Goal: Task Accomplishment & Management: Manage account settings

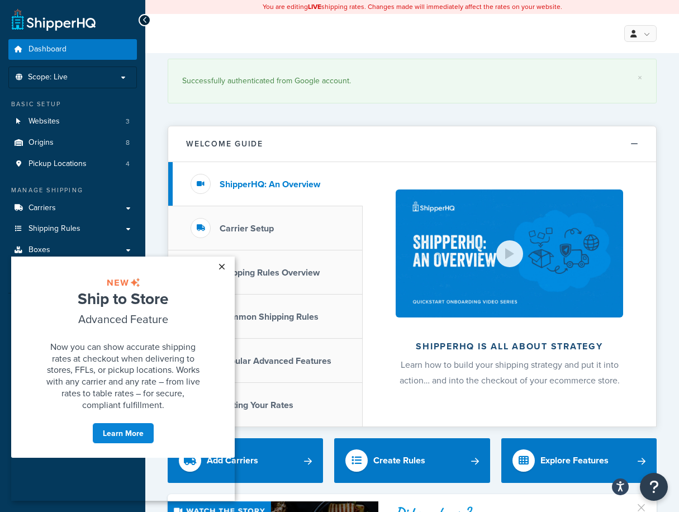
click at [221, 271] on link "×" at bounding box center [222, 267] width 20 height 20
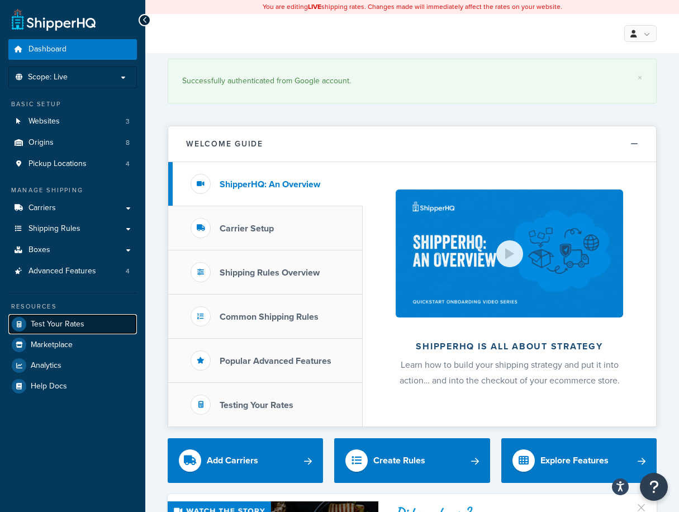
click at [73, 320] on span "Test Your Rates" at bounding box center [58, 325] width 54 height 10
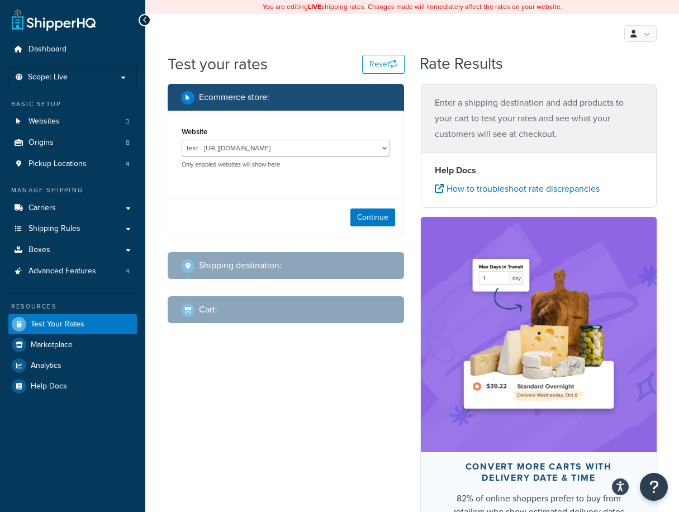
click at [355, 159] on div "test - [URL][DOMAIN_NAME] US Door & More Inc - [DOMAIN_NAME] US Door & More Inc…" at bounding box center [286, 154] width 209 height 29
click at [326, 153] on select "test - [URL][DOMAIN_NAME] US Door & More Inc - [DOMAIN_NAME] US Door & More Inc…" at bounding box center [286, 148] width 209 height 17
select select "1ee767f67265a08b8cb9f792c61698ab"
click at [182, 140] on select "test - [URL][DOMAIN_NAME] US Door & More Inc - [DOMAIN_NAME] US Door & More Inc…" at bounding box center [286, 148] width 209 height 17
click at [358, 221] on button "Continue" at bounding box center [373, 218] width 45 height 18
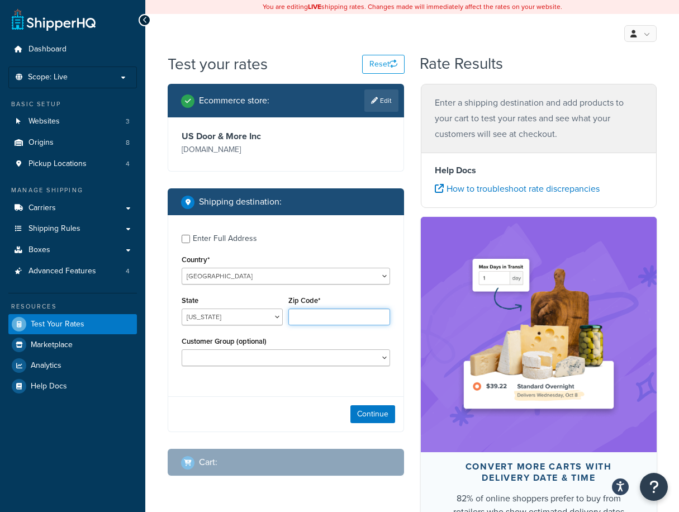
click at [323, 319] on input "Zip Code*" at bounding box center [339, 317] width 101 height 17
type input "33624"
select select "FL"
click at [382, 409] on button "Continue" at bounding box center [373, 414] width 45 height 18
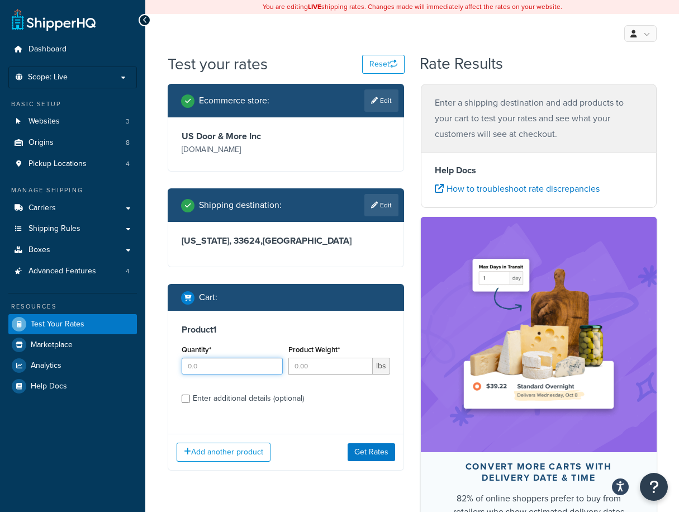
click at [238, 373] on input "Quantity*" at bounding box center [232, 366] width 101 height 17
type input "1"
click at [306, 374] on input "Product Weight*" at bounding box center [331, 366] width 84 height 17
type input "5"
click at [357, 453] on button "Get Rates" at bounding box center [372, 452] width 48 height 18
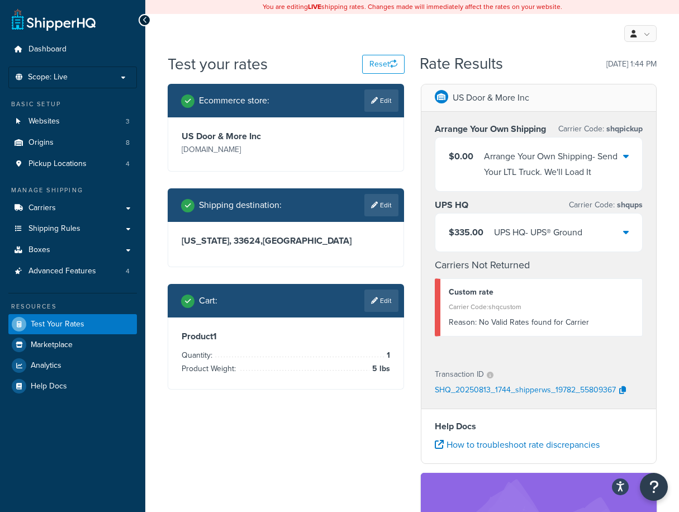
click at [615, 231] on div "$335.00 UPS HQ - UPS® Ground" at bounding box center [539, 233] width 207 height 38
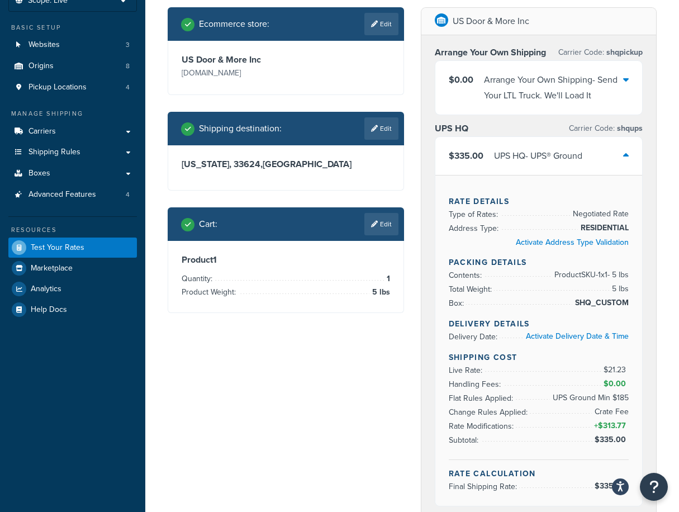
scroll to position [149, 0]
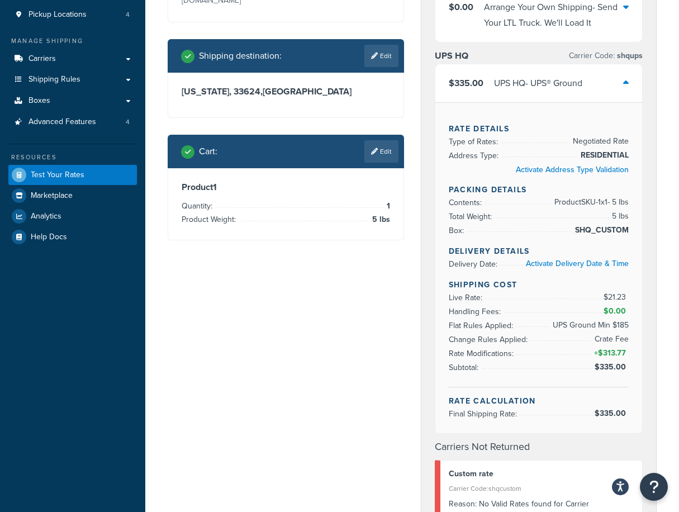
click at [618, 328] on span "UPS Ground Min $185" at bounding box center [589, 325] width 79 height 13
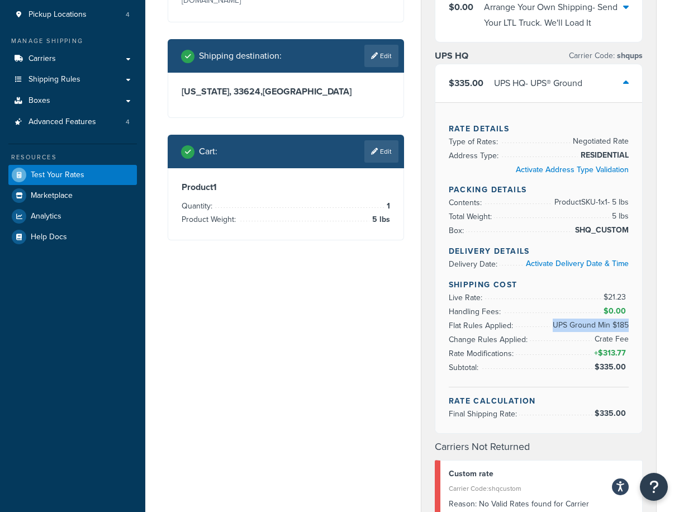
click at [618, 328] on span "UPS Ground Min $185" at bounding box center [589, 325] width 79 height 13
click at [498, 353] on span "Rate Modifications:" at bounding box center [483, 354] width 68 height 12
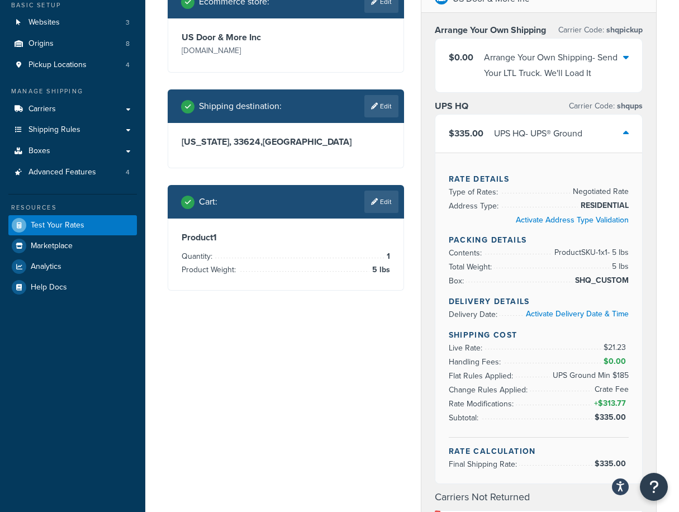
scroll to position [74, 0]
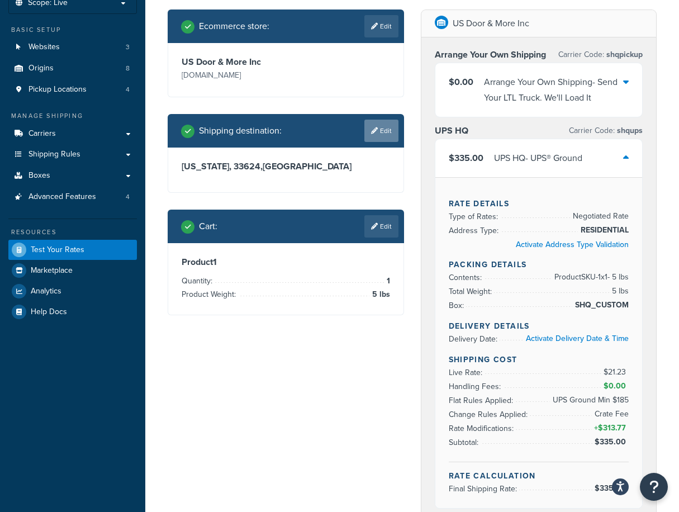
click at [389, 135] on link "Edit" at bounding box center [382, 131] width 34 height 22
select select "FL"
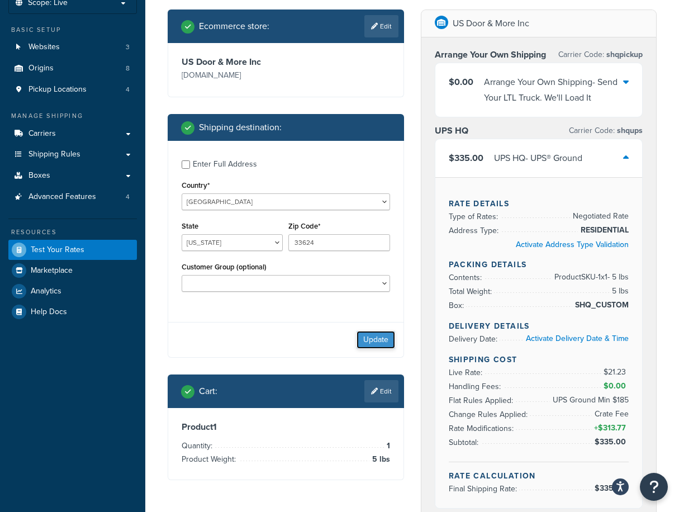
click at [366, 345] on button "Update" at bounding box center [376, 340] width 39 height 18
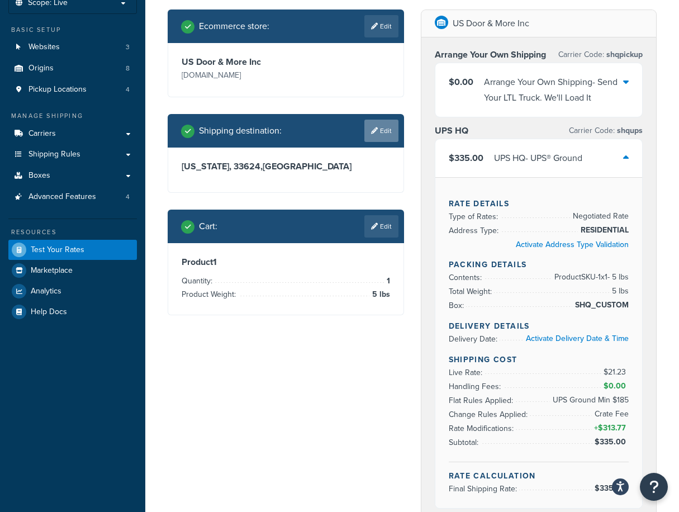
click at [384, 137] on link "Edit" at bounding box center [382, 131] width 34 height 22
select select "FL"
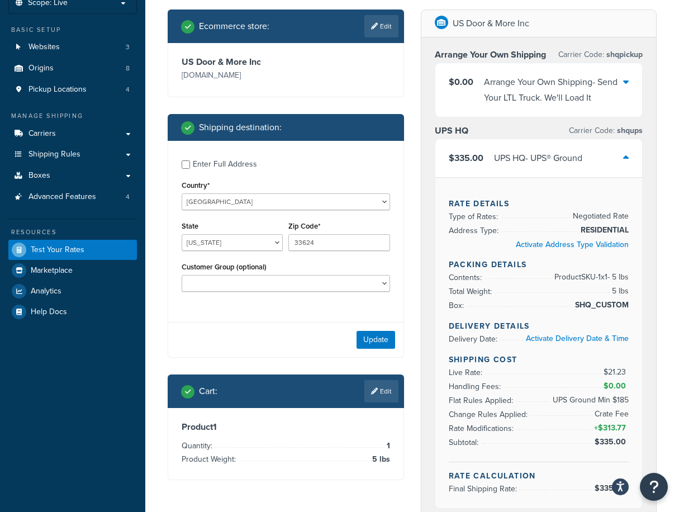
click at [384, 137] on div "Shipping destination :" at bounding box center [286, 127] width 237 height 27
click at [382, 328] on div "Update" at bounding box center [285, 339] width 235 height 35
click at [382, 339] on button "Update" at bounding box center [376, 340] width 39 height 18
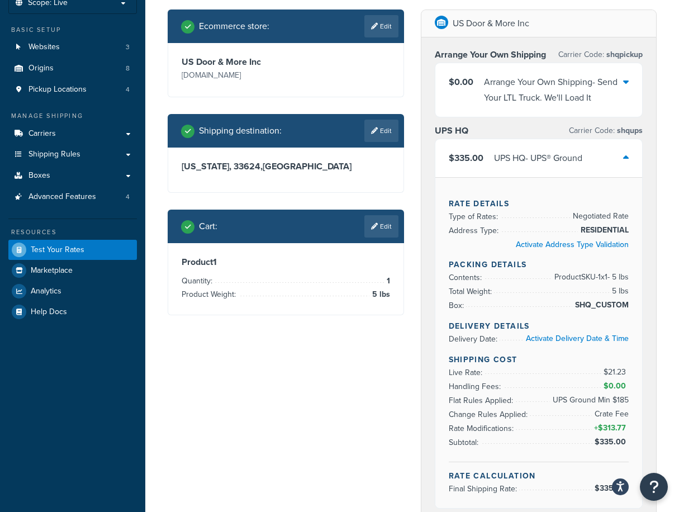
click at [382, 315] on div "Cart : Edit Product 1 Quantity: 1 Product Weight: 5 lbs" at bounding box center [286, 263] width 237 height 106
click at [386, 234] on link "Edit" at bounding box center [382, 226] width 34 height 22
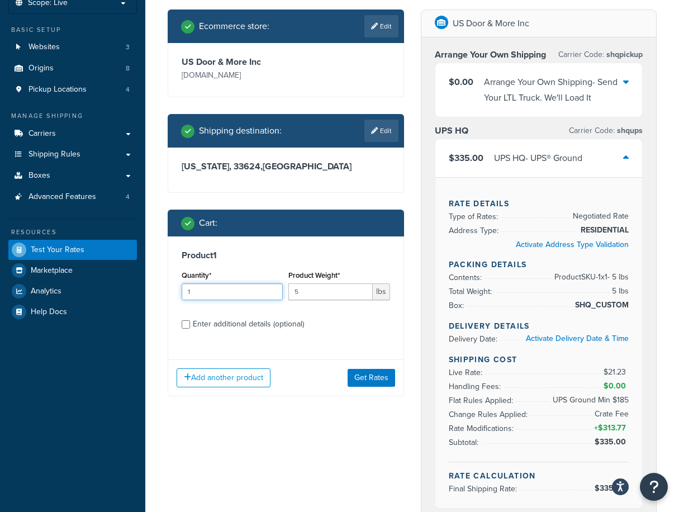
click at [239, 300] on input "1" at bounding box center [232, 291] width 101 height 17
type input "2"
click at [270, 290] on input "2" at bounding box center [232, 291] width 101 height 17
click at [372, 401] on div "Ecommerce store : Edit US Door & More Inc www.doornmore.com Shipping destinatio…" at bounding box center [285, 212] width 253 height 404
click at [377, 377] on button "Get Rates" at bounding box center [372, 378] width 48 height 18
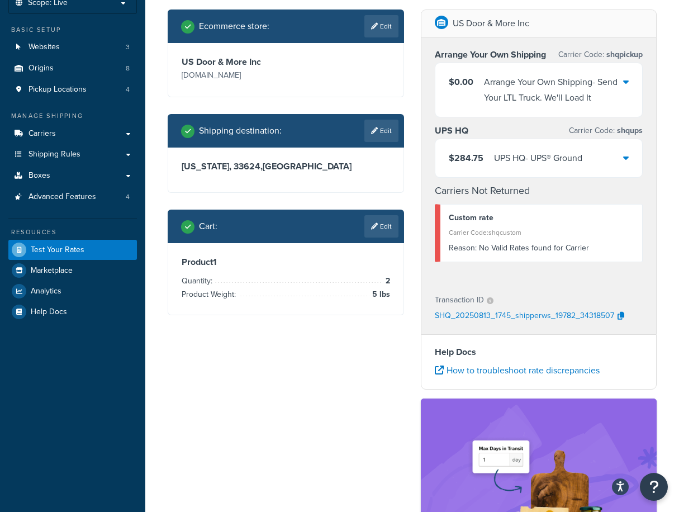
click at [607, 171] on div "$284.75 UPS HQ - UPS® Ground" at bounding box center [539, 158] width 207 height 38
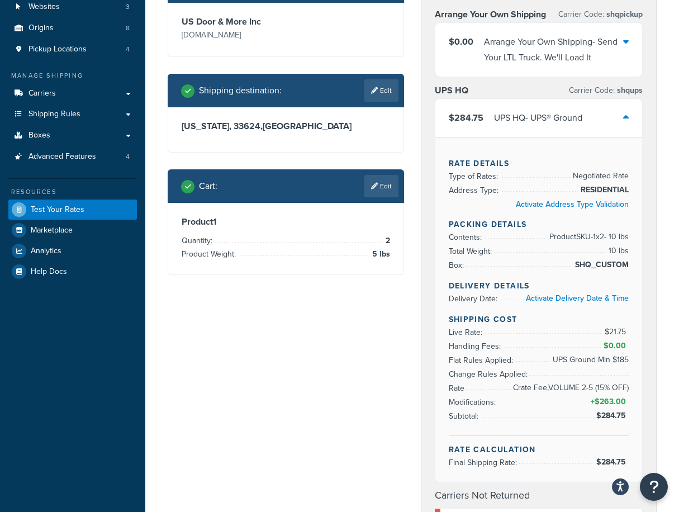
scroll to position [149, 0]
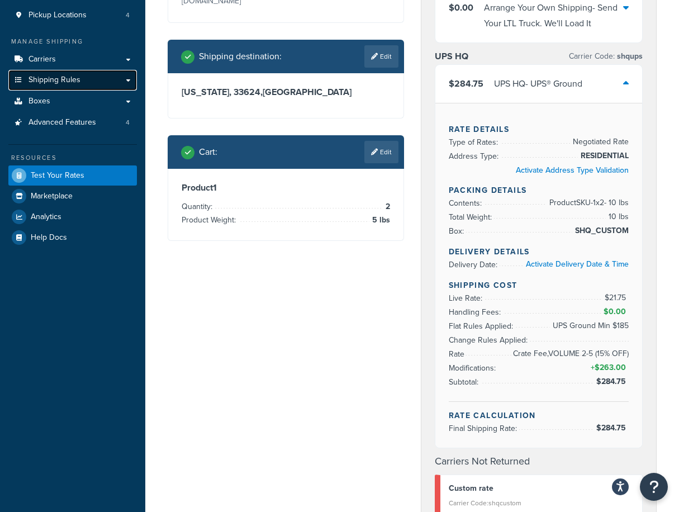
click at [108, 88] on link "Shipping Rules" at bounding box center [72, 80] width 129 height 21
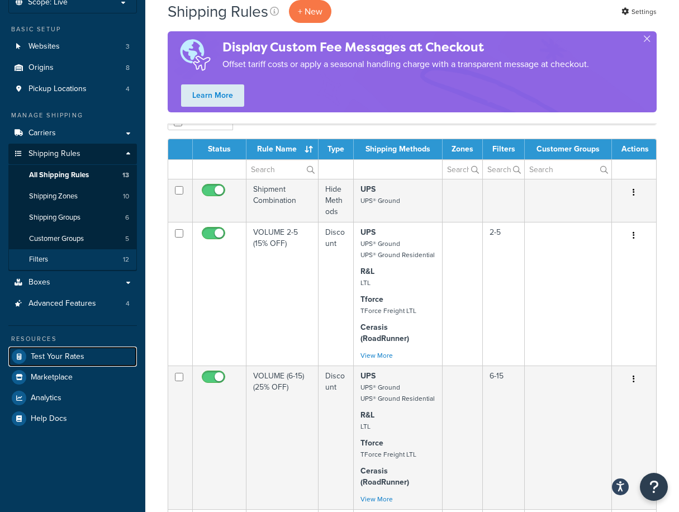
scroll to position [74, 0]
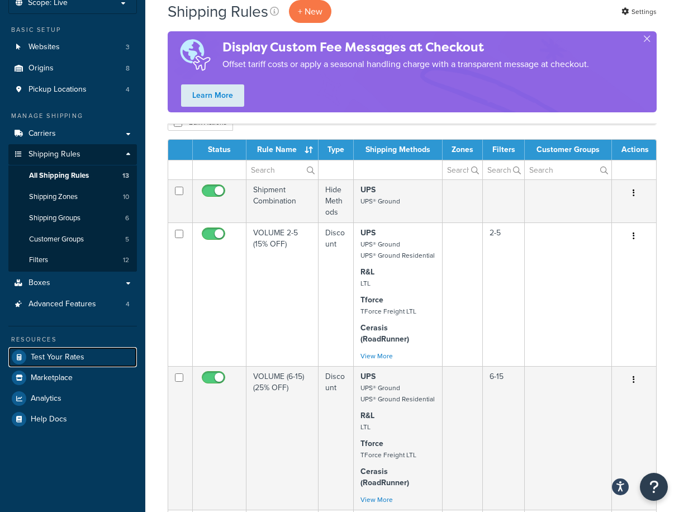
drag, startPoint x: 89, startPoint y: 261, endPoint x: 89, endPoint y: 160, distance: 101.2
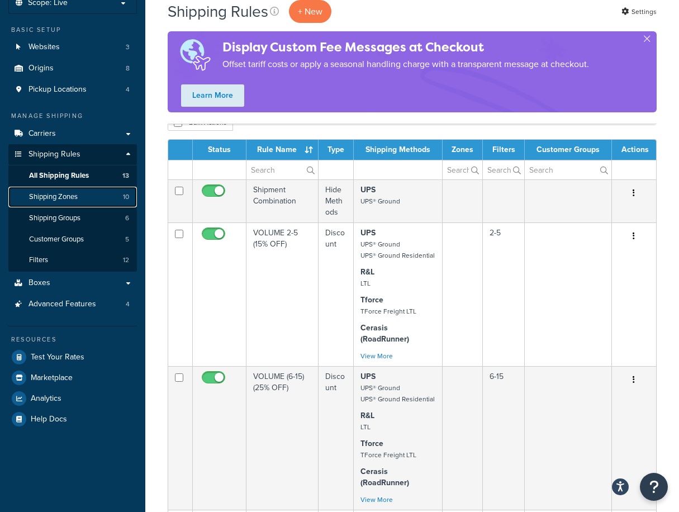
drag, startPoint x: 89, startPoint y: 160, endPoint x: 56, endPoint y: 187, distance: 42.5
click at [56, 187] on link "Shipping Zones 10" at bounding box center [72, 197] width 129 height 21
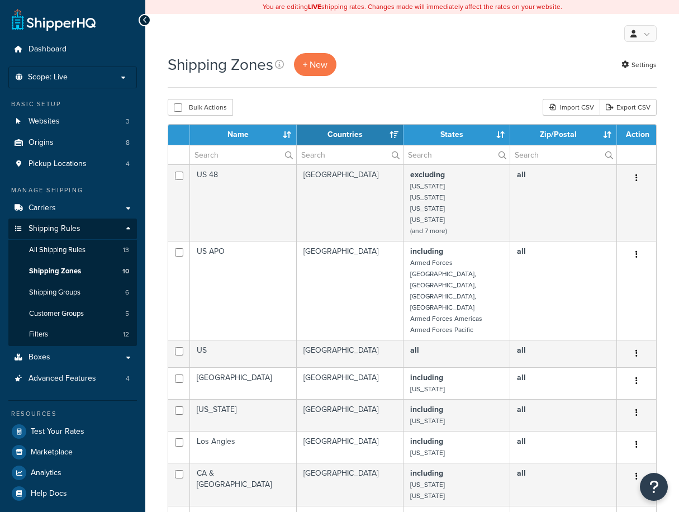
select select "15"
click at [73, 249] on span "All Shipping Rules" at bounding box center [57, 250] width 56 height 10
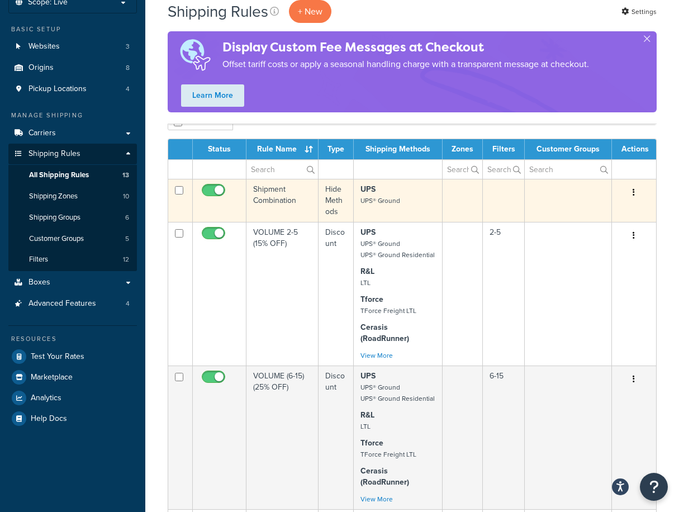
scroll to position [74, 0]
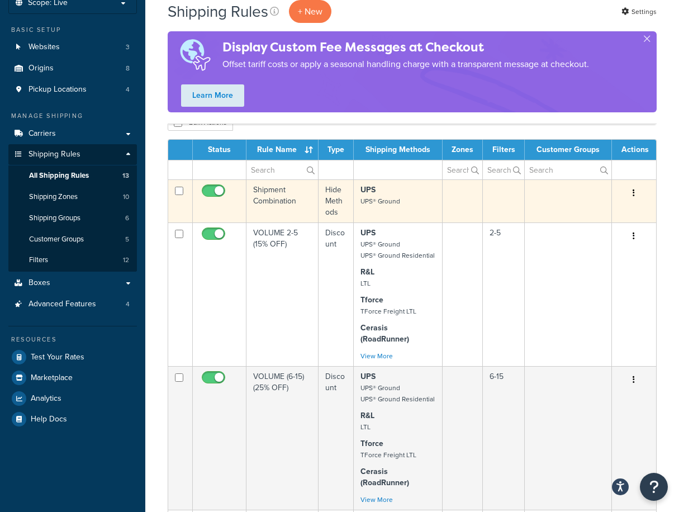
drag, startPoint x: 491, startPoint y: 200, endPoint x: 445, endPoint y: 197, distance: 47.0
click at [445, 197] on td at bounding box center [463, 200] width 40 height 43
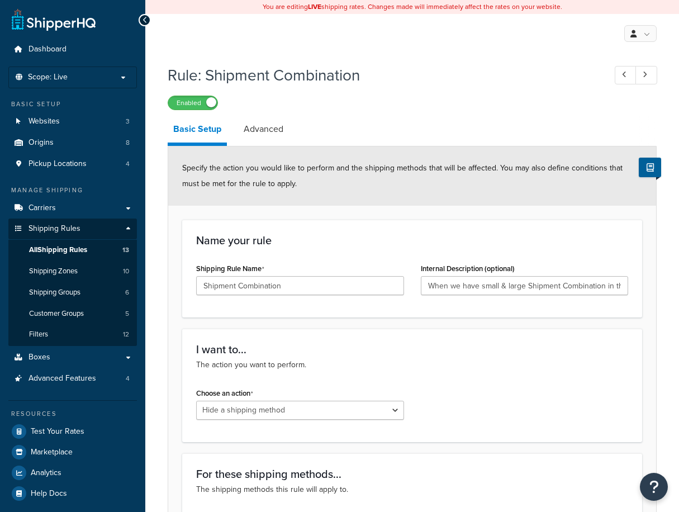
select select "HIDE"
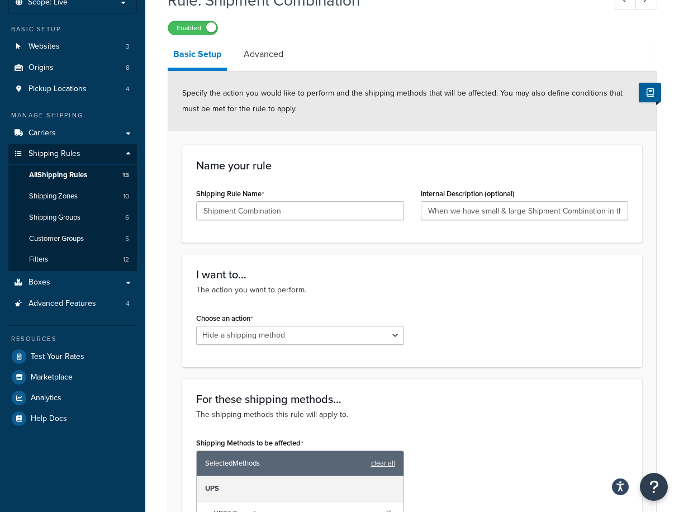
scroll to position [74, 0]
click at [270, 52] on link "Advanced" at bounding box center [263, 54] width 51 height 27
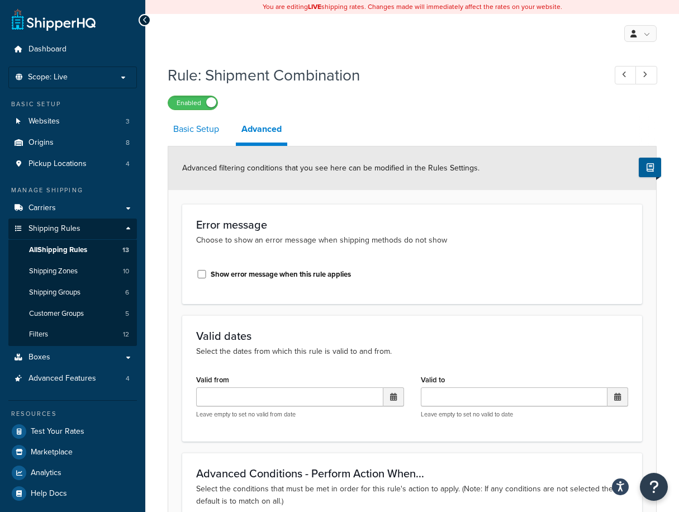
click at [200, 135] on link "Basic Setup" at bounding box center [196, 129] width 57 height 27
select select "HIDE"
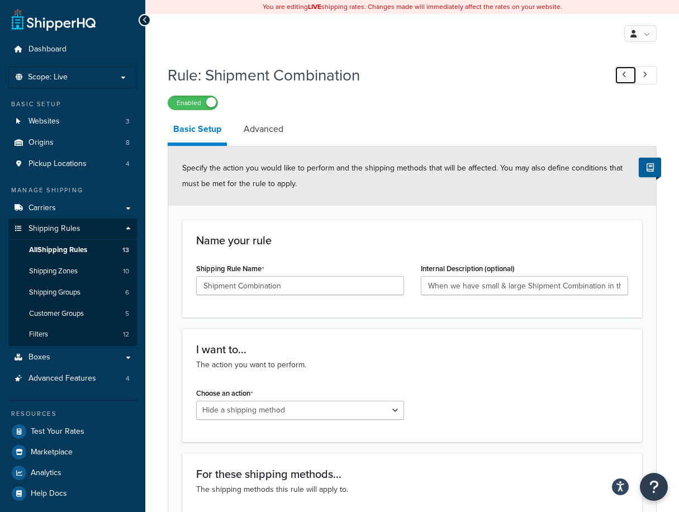
click at [618, 79] on link at bounding box center [626, 75] width 22 height 18
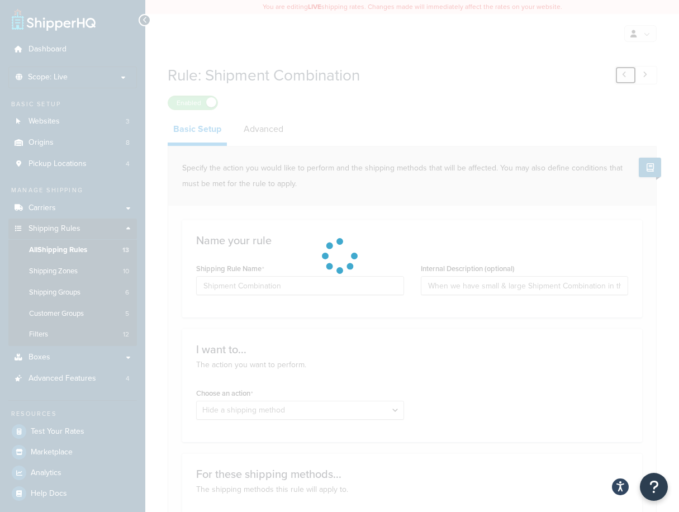
type input "60% OFF for over $13k"
select select "SURCHARGE"
select select "LOCATION"
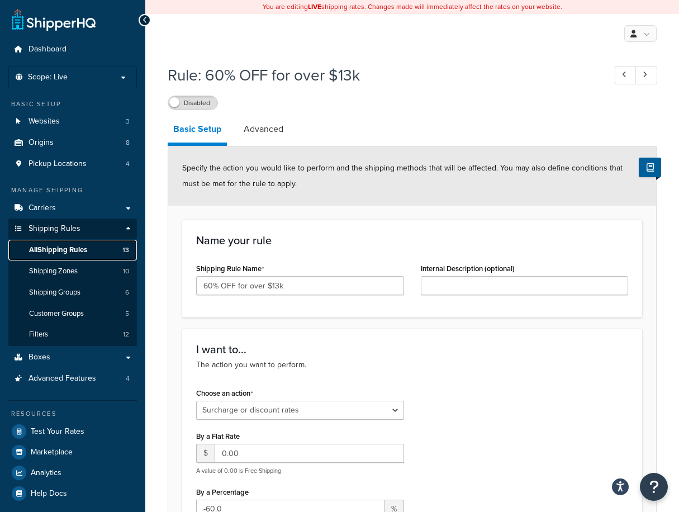
click at [92, 253] on link "All Shipping Rules 13" at bounding box center [72, 250] width 129 height 21
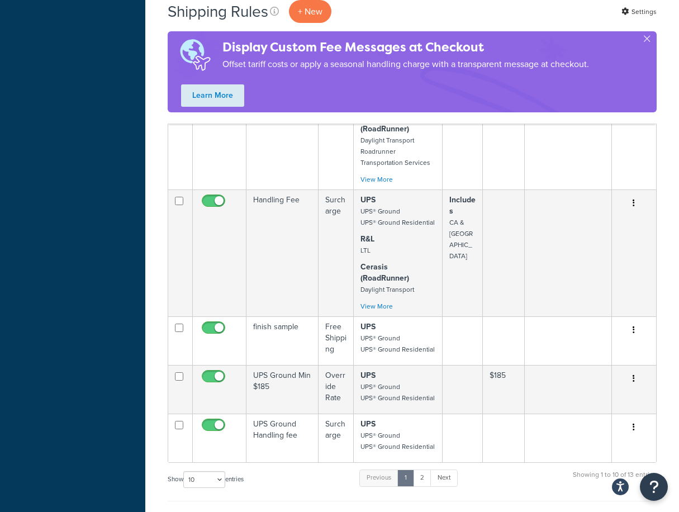
scroll to position [895, 0]
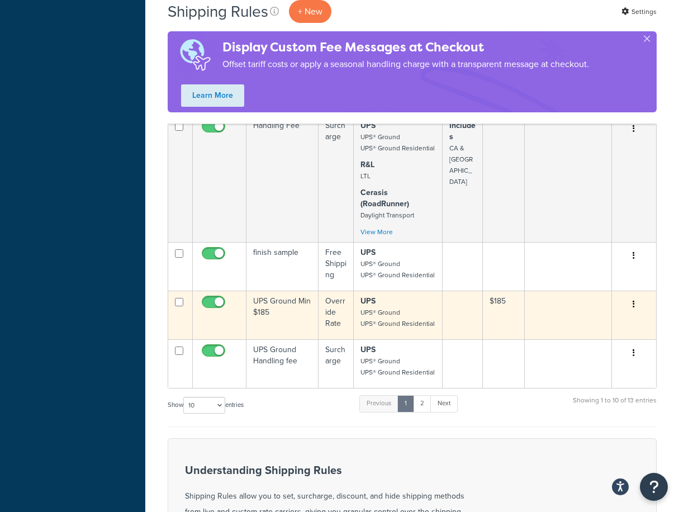
click at [639, 301] on button "button" at bounding box center [634, 305] width 16 height 18
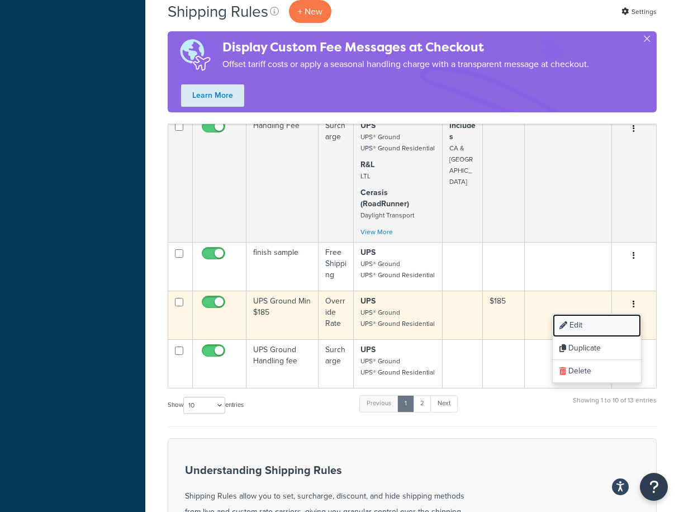
click at [627, 319] on link "Edit" at bounding box center [597, 325] width 88 height 23
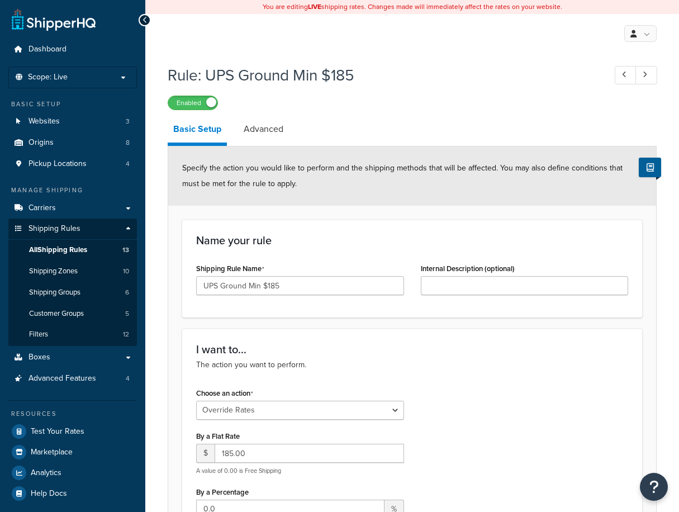
select select "OVERRIDE"
select select "LOCATION"
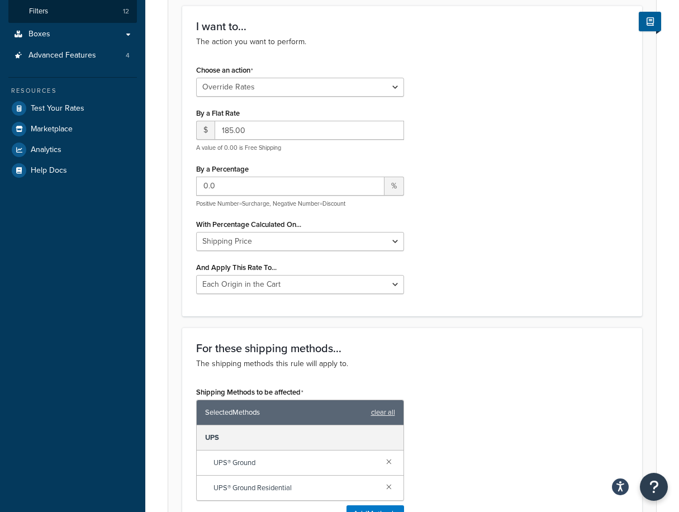
scroll to position [298, 0]
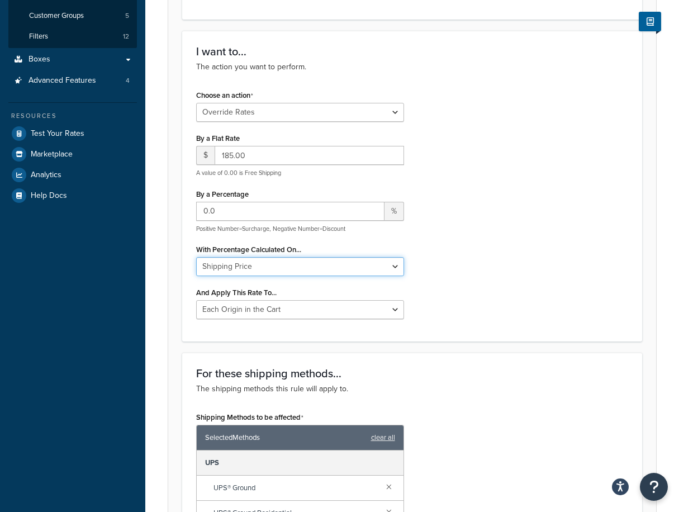
click at [311, 262] on select "Shipping Price Order Value" at bounding box center [300, 266] width 208 height 19
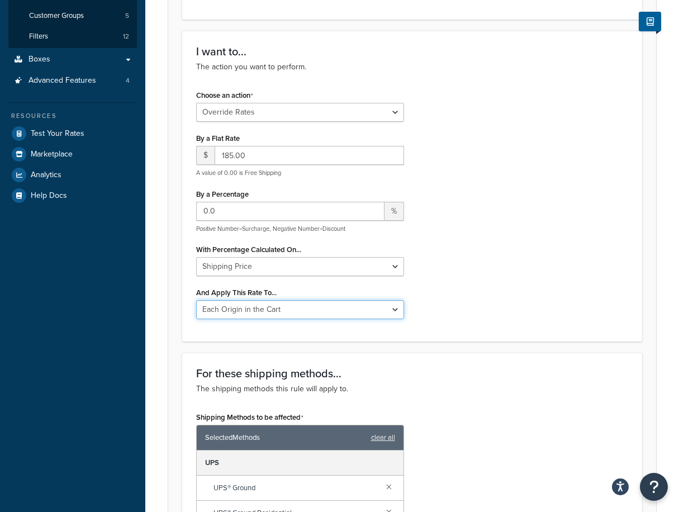
click at [338, 314] on select "Each Shipment in the Cart Each Origin in the Cart Each Shipping Group in the Ca…" at bounding box center [300, 309] width 208 height 19
click at [422, 302] on div "Choose an action Choose an action Override Rates Surcharge or discount rates Hi…" at bounding box center [412, 207] width 449 height 240
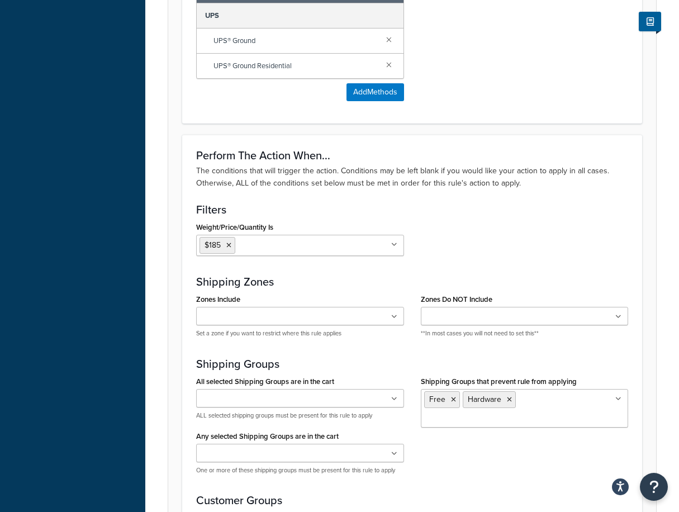
scroll to position [820, 0]
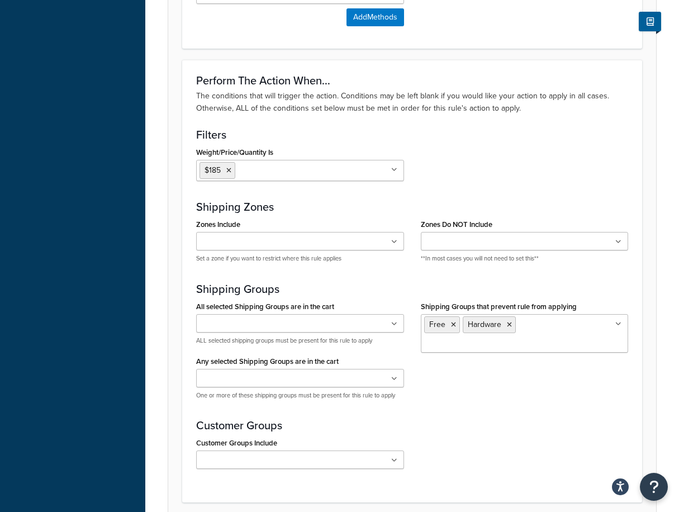
click at [347, 325] on ul at bounding box center [300, 323] width 208 height 18
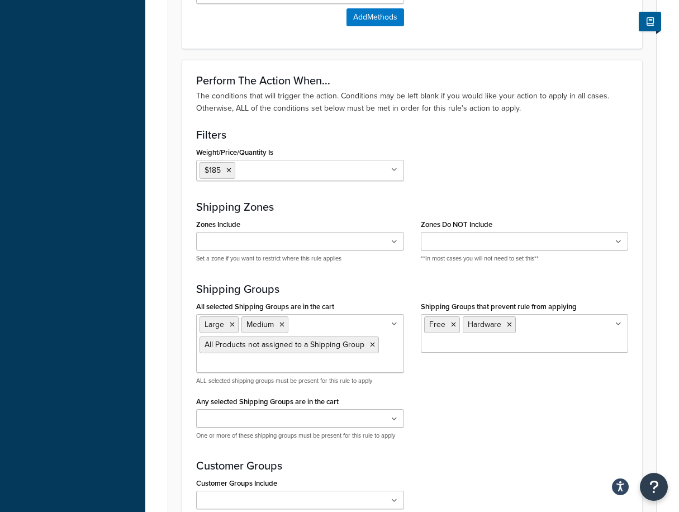
click at [463, 422] on div "All selected Shipping Groups are in the cart Large Medium All Products not assi…" at bounding box center [412, 374] width 449 height 150
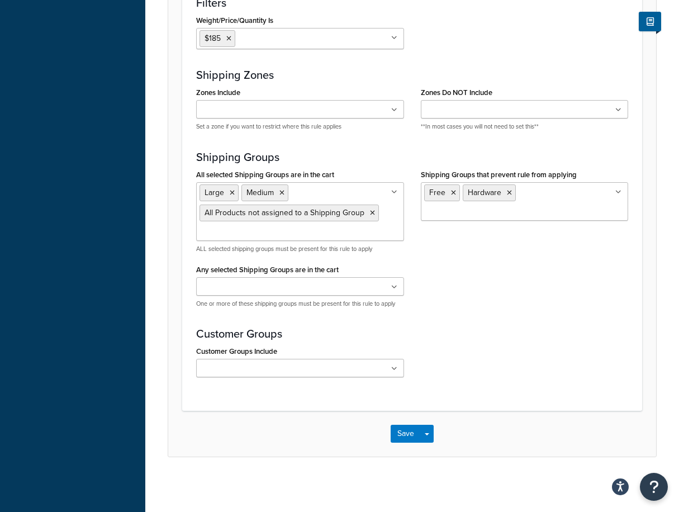
scroll to position [955, 0]
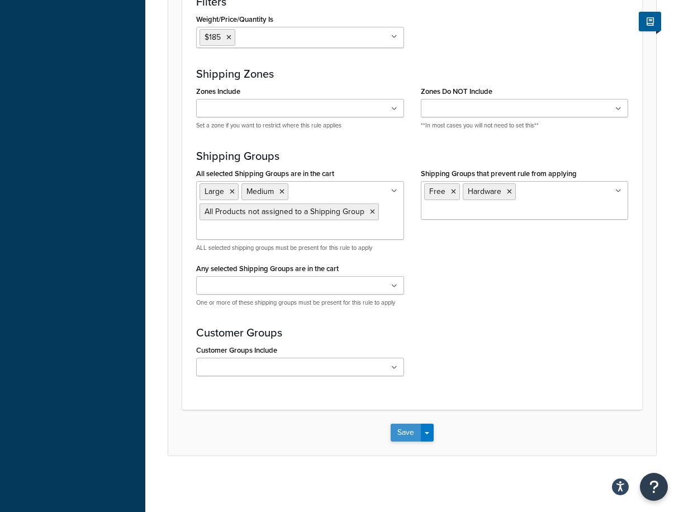
click at [398, 436] on button "Save" at bounding box center [406, 433] width 30 height 18
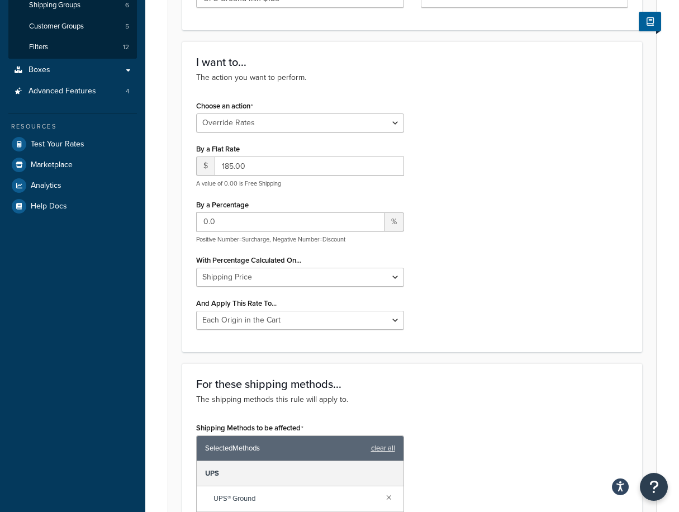
scroll to position [447, 0]
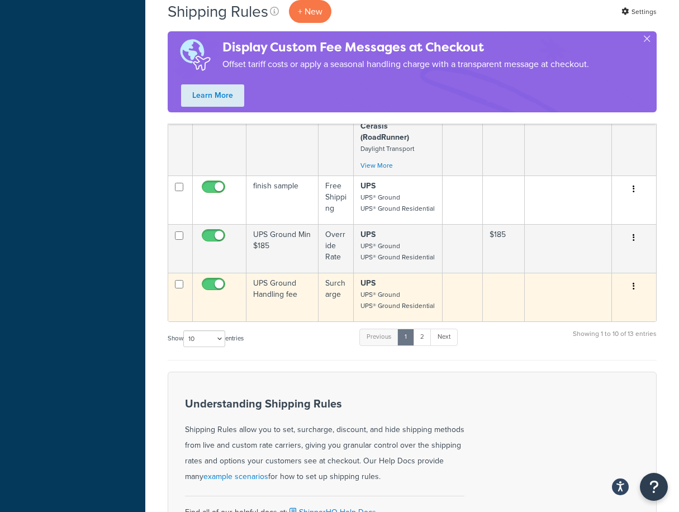
scroll to position [1044, 0]
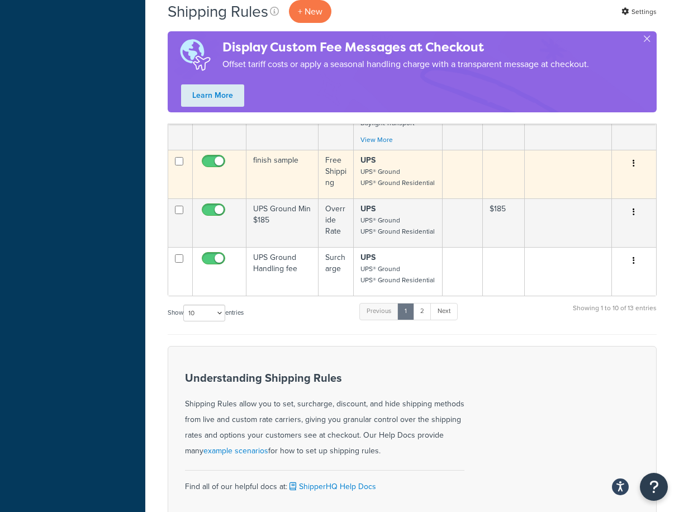
click at [637, 167] on button "button" at bounding box center [634, 164] width 16 height 18
click at [616, 191] on link "Edit" at bounding box center [597, 184] width 88 height 23
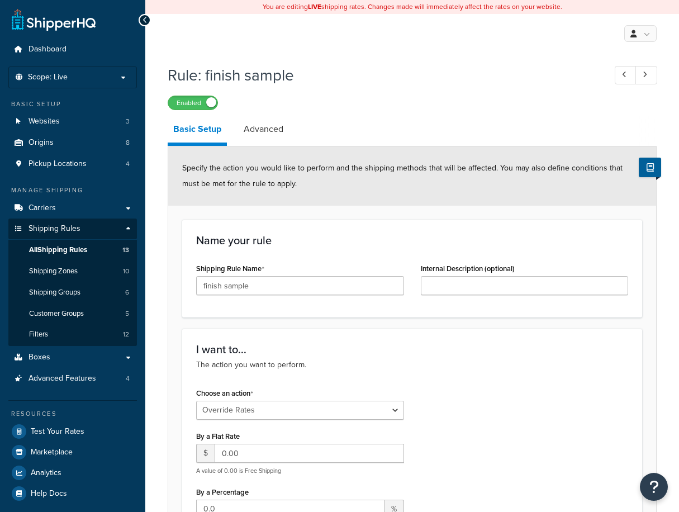
select select "OVERRIDE"
select select "ITEM"
click at [68, 253] on span "All Shipping Rules" at bounding box center [58, 250] width 58 height 10
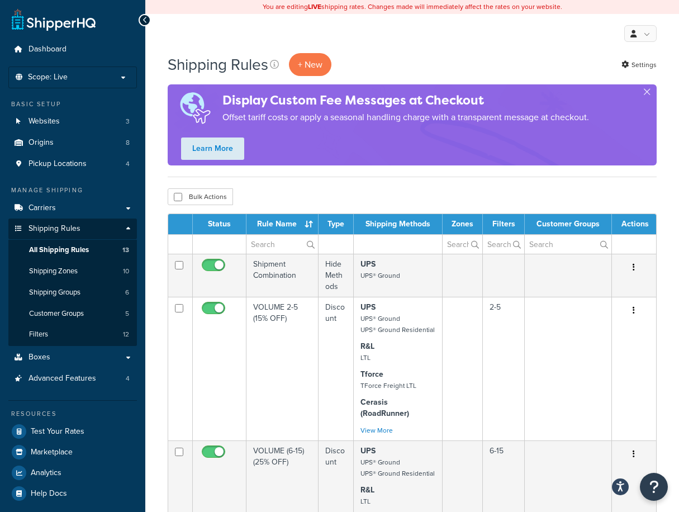
click at [391, 251] on td at bounding box center [398, 244] width 89 height 20
click at [376, 243] on td at bounding box center [398, 244] width 89 height 20
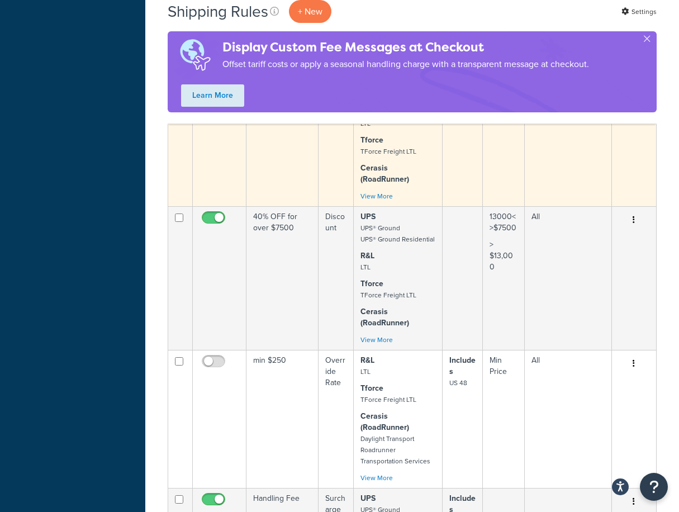
scroll to position [895, 0]
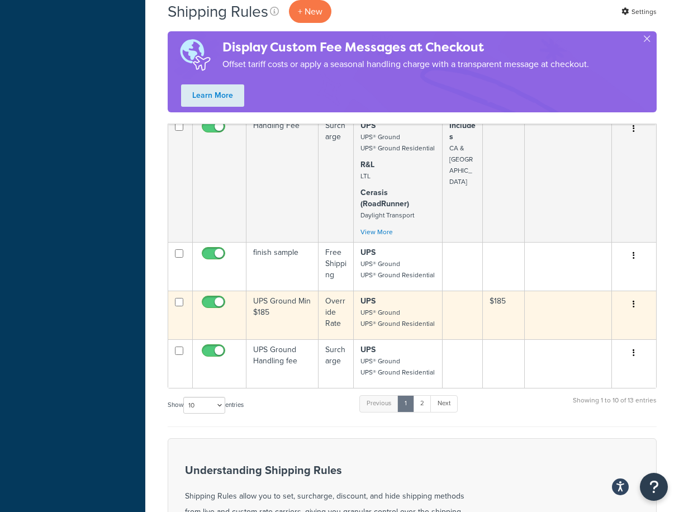
click at [642, 304] on button "button" at bounding box center [634, 305] width 16 height 18
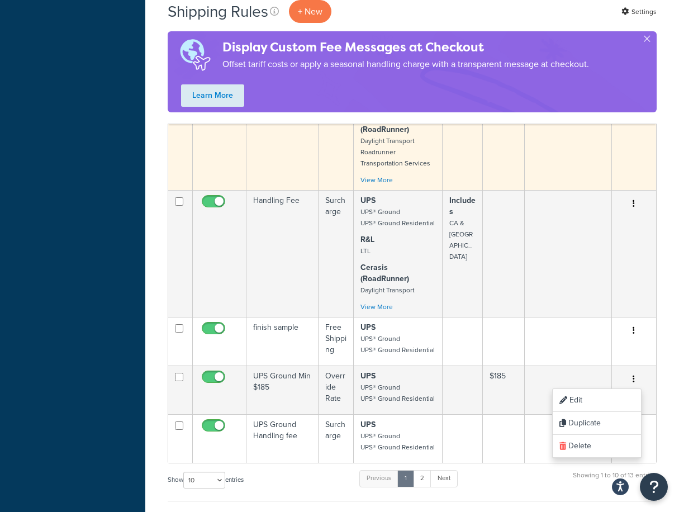
scroll to position [820, 0]
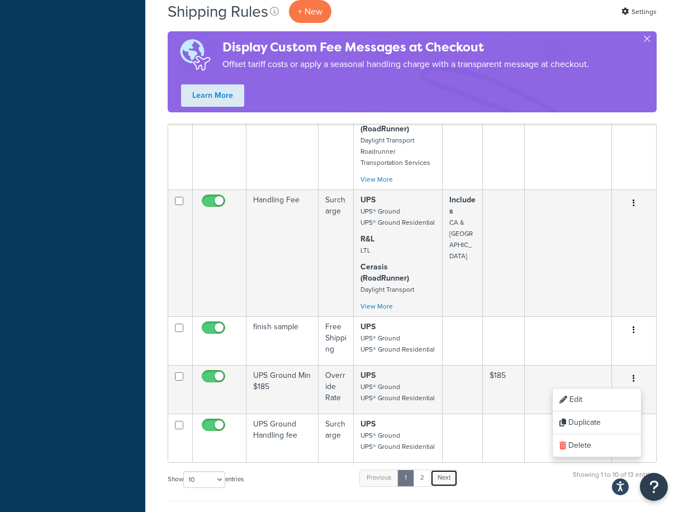
click at [450, 478] on link "Next" at bounding box center [444, 478] width 27 height 17
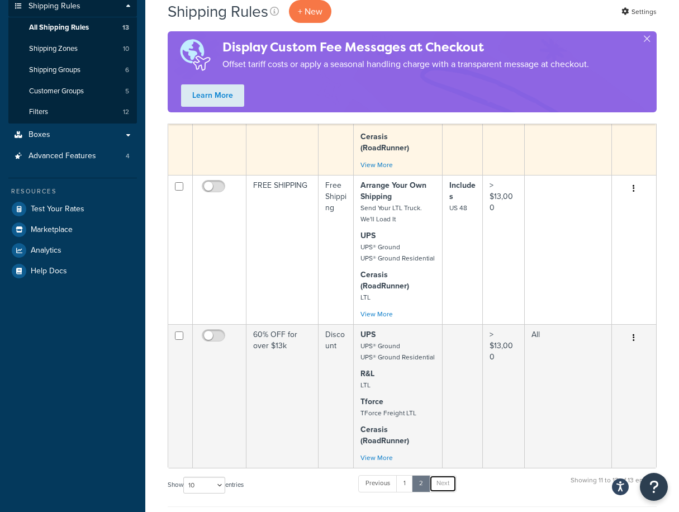
scroll to position [74, 0]
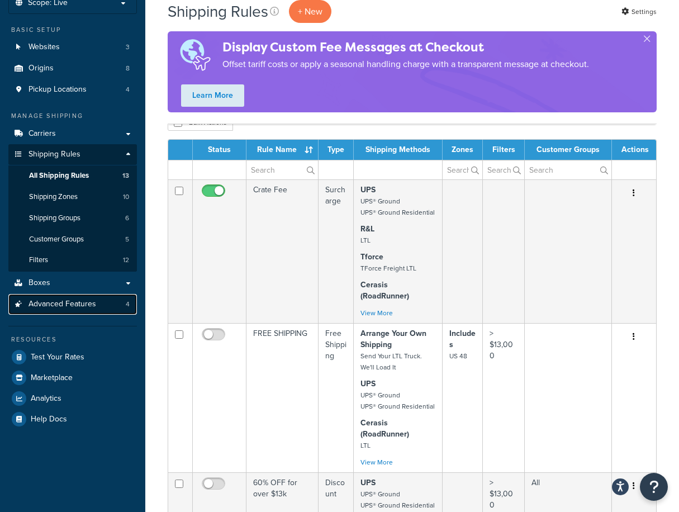
click at [103, 310] on link "Advanced Features 4" at bounding box center [72, 304] width 129 height 21
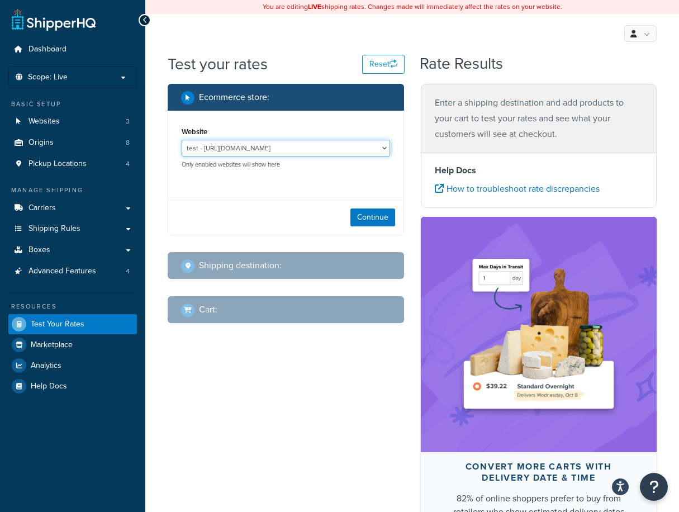
drag, startPoint x: 348, startPoint y: 150, endPoint x: 343, endPoint y: 159, distance: 10.3
click at [348, 150] on select "test - http://test.doornmore.com/ US Door & More Inc - www.doornmore.com US Doo…" at bounding box center [286, 148] width 209 height 17
select select "1ee767f67265a08b8cb9f792c61698ab"
click at [182, 140] on select "test - http://test.doornmore.com/ US Door & More Inc - www.doornmore.com US Doo…" at bounding box center [286, 148] width 209 height 17
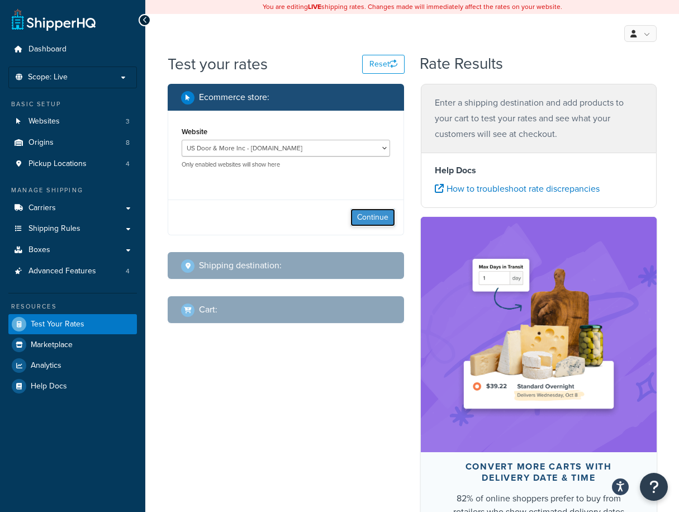
click at [372, 224] on button "Continue" at bounding box center [373, 218] width 45 height 18
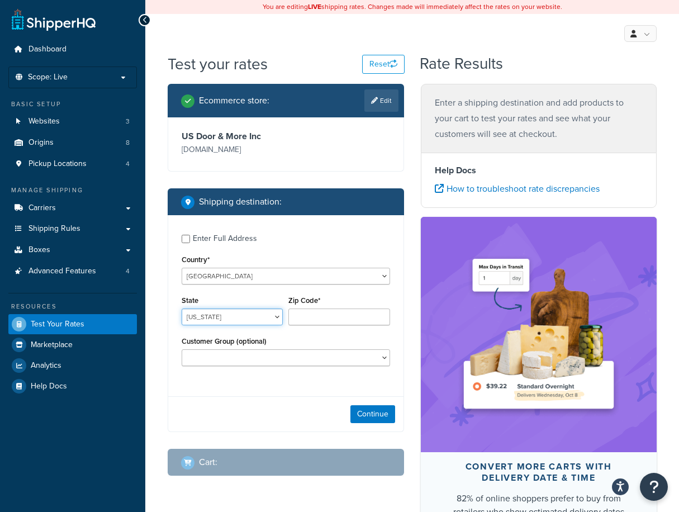
click at [261, 320] on select "Alabama Alaska American Samoa Arizona Arkansas Armed Forces Americas Armed Forc…" at bounding box center [232, 317] width 101 height 17
select select "FL"
click at [182, 309] on select "Alabama Alaska American Samoa Arizona Arkansas Armed Forces Americas Armed Forc…" at bounding box center [232, 317] width 101 height 17
click at [318, 325] on input "Zip Code*" at bounding box center [339, 317] width 101 height 17
type input "33556"
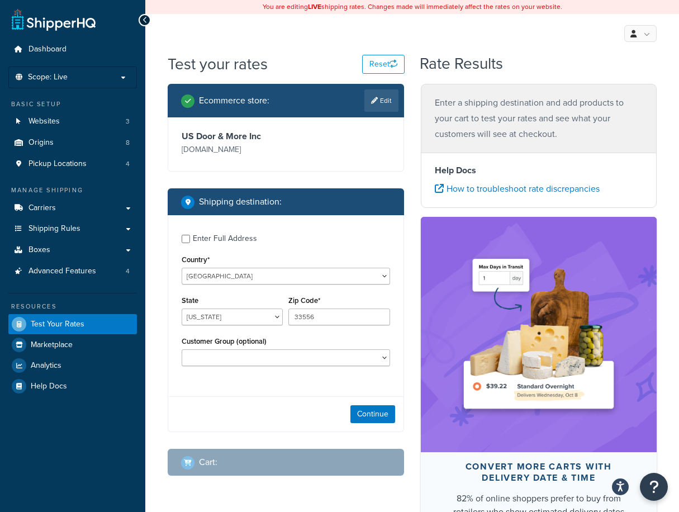
drag, startPoint x: 277, startPoint y: 302, endPoint x: 279, endPoint y: 294, distance: 8.0
click at [277, 298] on div "State Alabama Alaska American Samoa Arizona Arkansas Armed Forces Americas Arme…" at bounding box center [232, 309] width 101 height 32
click at [382, 417] on button "Continue" at bounding box center [373, 414] width 45 height 18
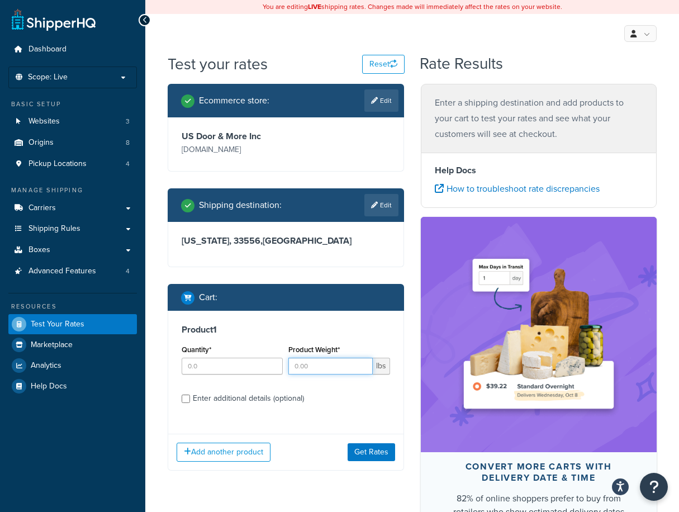
click at [327, 374] on input "Product Weight*" at bounding box center [331, 366] width 84 height 17
type input "5"
click at [224, 368] on input "Quantity*" at bounding box center [232, 366] width 101 height 17
type input "1"
click at [353, 458] on button "Get Rates" at bounding box center [372, 452] width 48 height 18
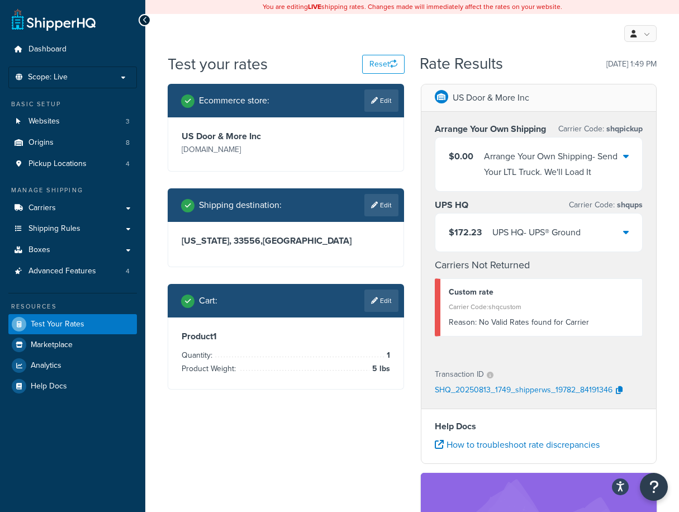
click at [626, 242] on div "$172.23 UPS HQ - UPS® Ground" at bounding box center [539, 233] width 207 height 38
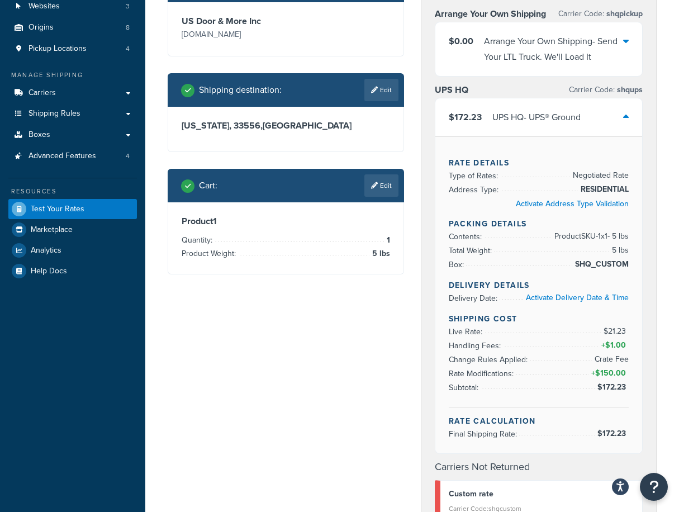
scroll to position [149, 0]
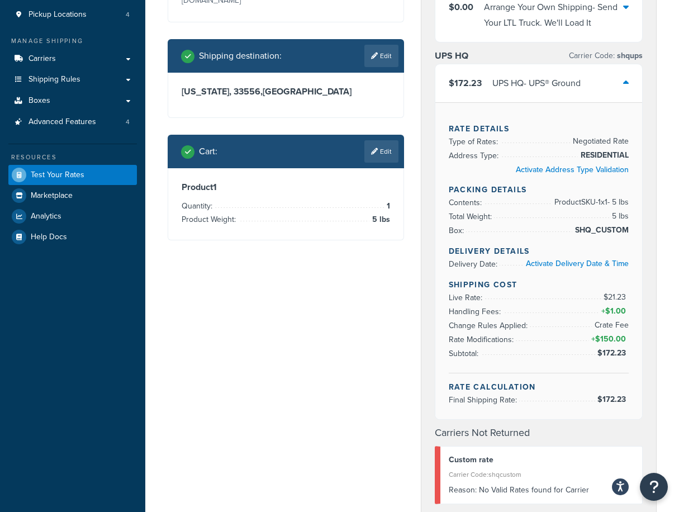
click at [472, 335] on span "Rate Modifications:" at bounding box center [483, 340] width 68 height 12
drag, startPoint x: 450, startPoint y: 338, endPoint x: 510, endPoint y: 338, distance: 60.9
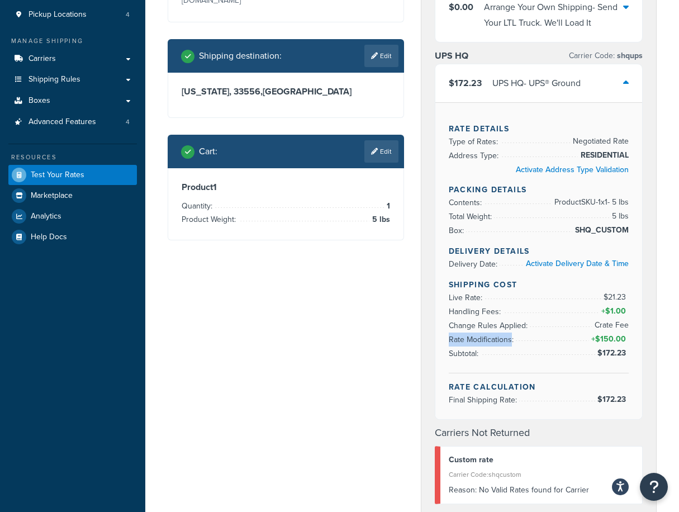
click at [510, 338] on span "Rate Modifications:" at bounding box center [483, 340] width 68 height 12
copy span "Rate Modifications"
click at [613, 333] on span "+ $150.00" at bounding box center [609, 339] width 40 height 13
click at [613, 335] on span "$150.00" at bounding box center [612, 339] width 34 height 12
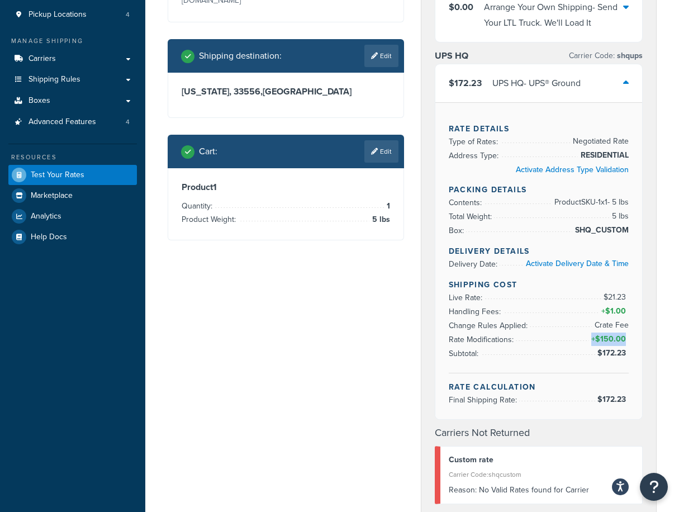
click at [613, 335] on span "$150.00" at bounding box center [612, 339] width 34 height 12
drag, startPoint x: 613, startPoint y: 335, endPoint x: 562, endPoint y: 337, distance: 50.3
click at [562, 337] on li "Rate Modifications: + $150.00" at bounding box center [539, 340] width 181 height 14
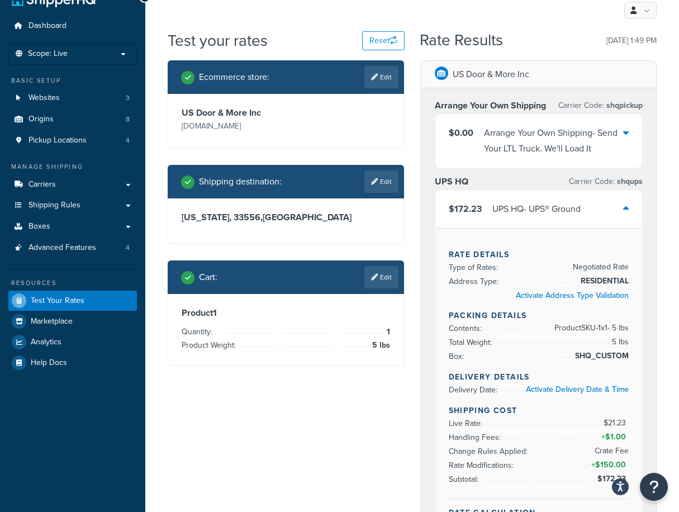
scroll to position [0, 0]
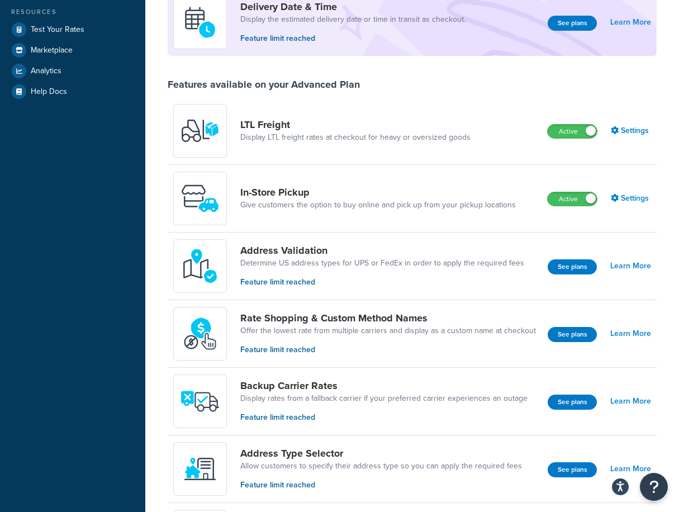
scroll to position [74, 0]
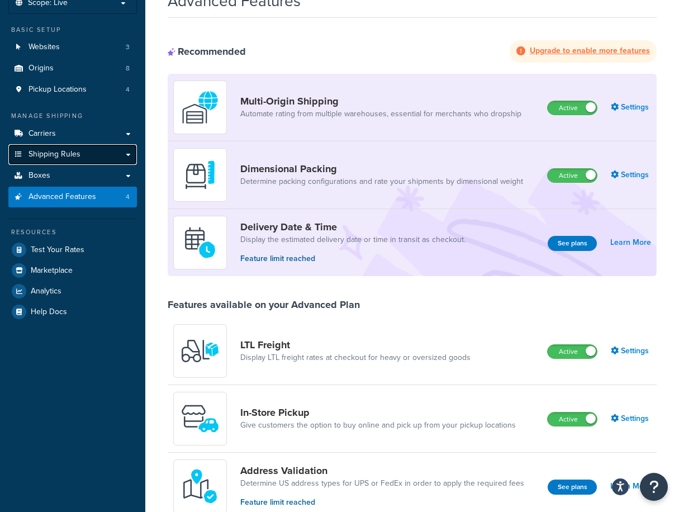
click at [41, 153] on span "Shipping Rules" at bounding box center [55, 155] width 52 height 10
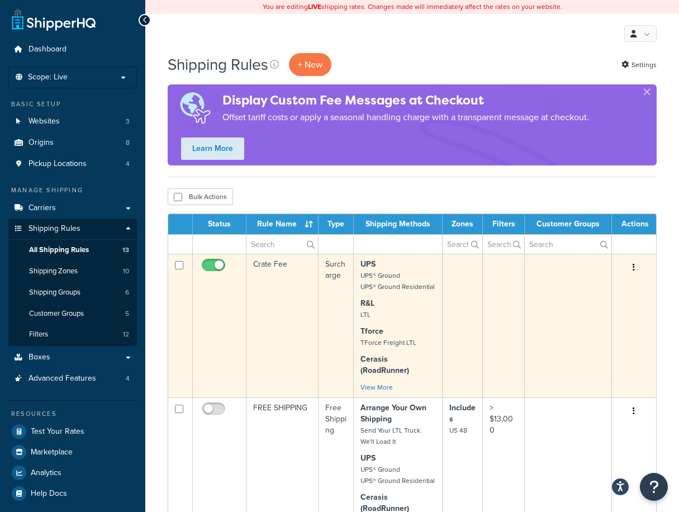
click at [634, 270] on icon "button" at bounding box center [634, 267] width 2 height 8
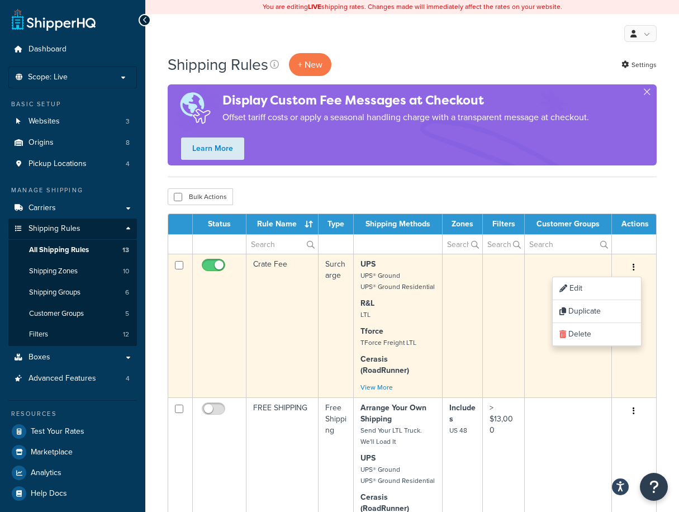
click at [634, 270] on icon "button" at bounding box center [634, 267] width 2 height 8
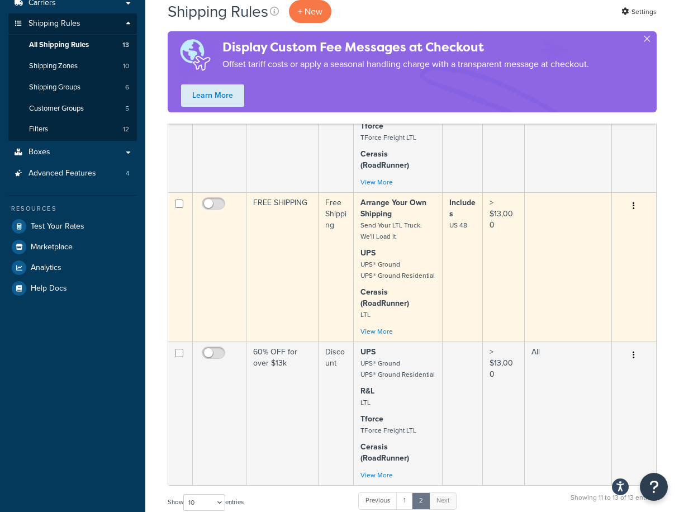
scroll to position [74, 0]
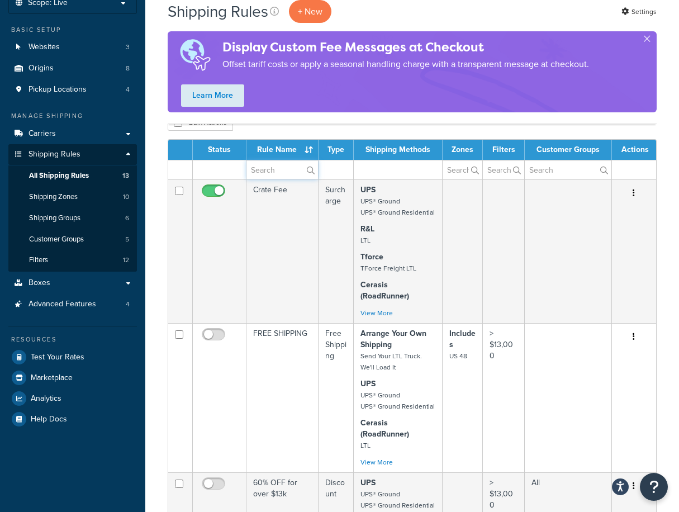
click at [274, 174] on input "text" at bounding box center [283, 169] width 72 height 19
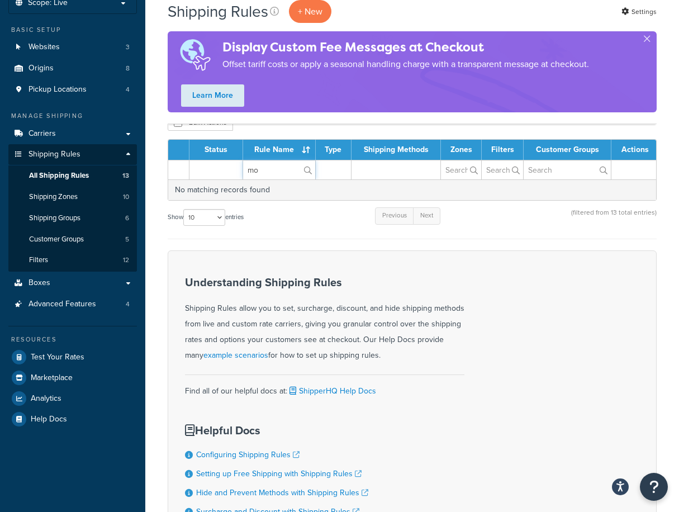
type input "m"
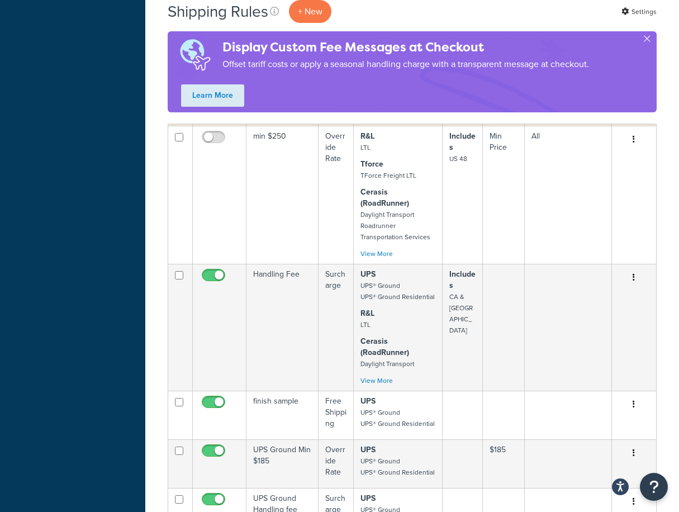
scroll to position [820, 0]
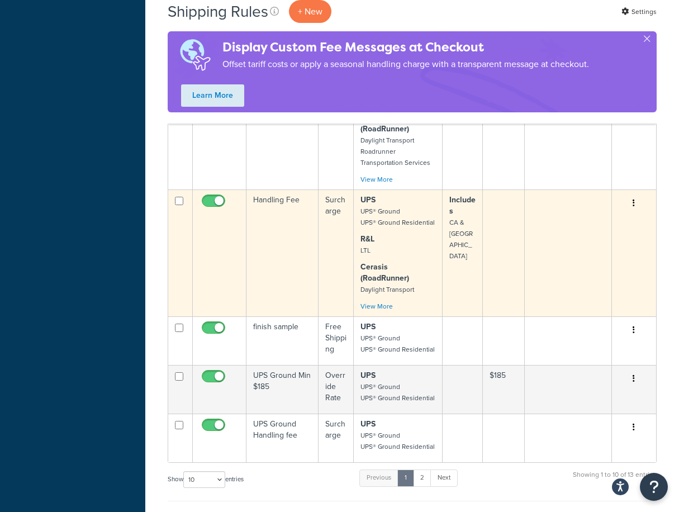
click at [634, 207] on icon "button" at bounding box center [634, 203] width 2 height 8
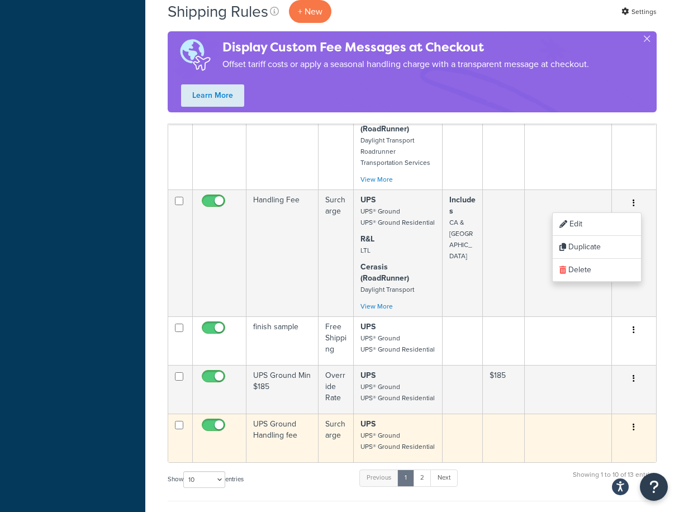
click at [634, 430] on icon "button" at bounding box center [634, 427] width 2 height 8
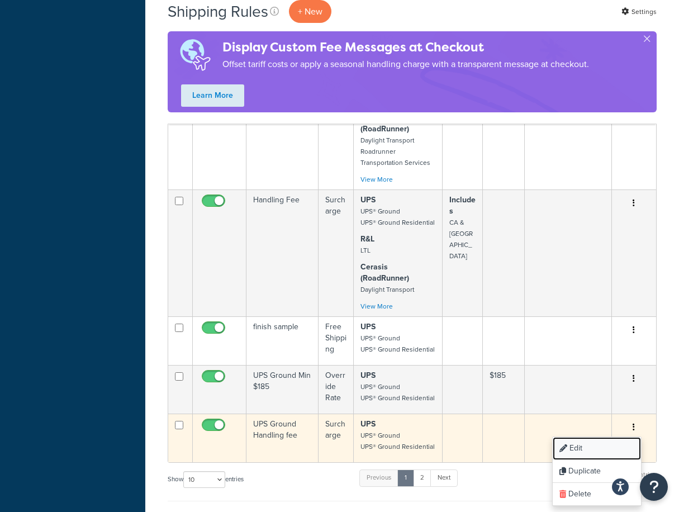
click at [636, 439] on link "Edit" at bounding box center [597, 448] width 88 height 23
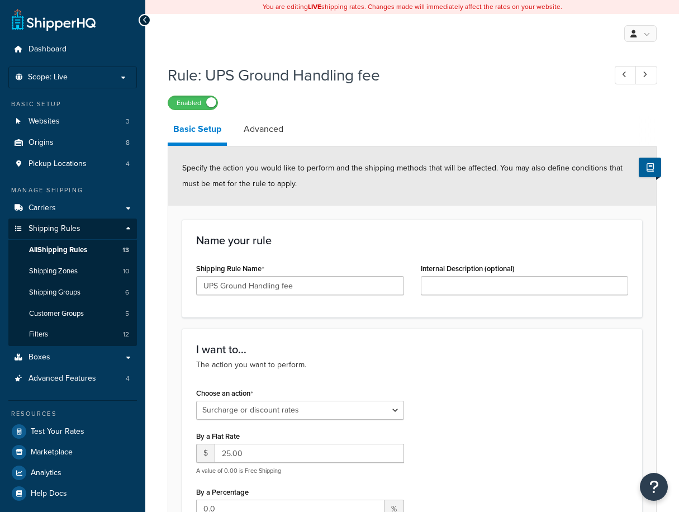
select select "SURCHARGE"
select select "LOCATION"
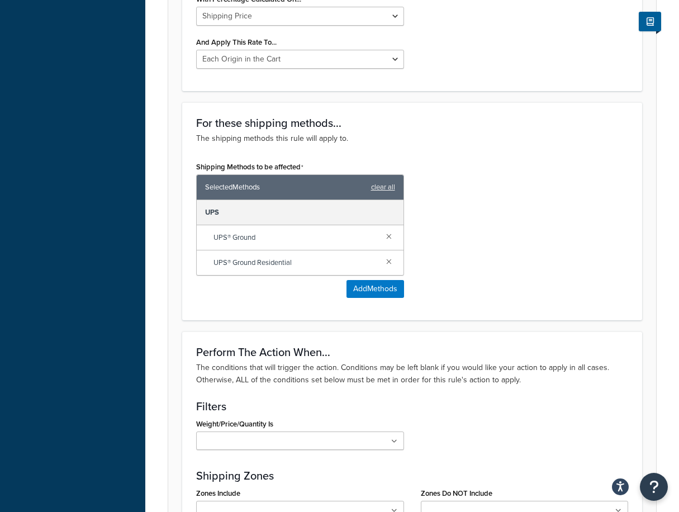
scroll to position [745, 0]
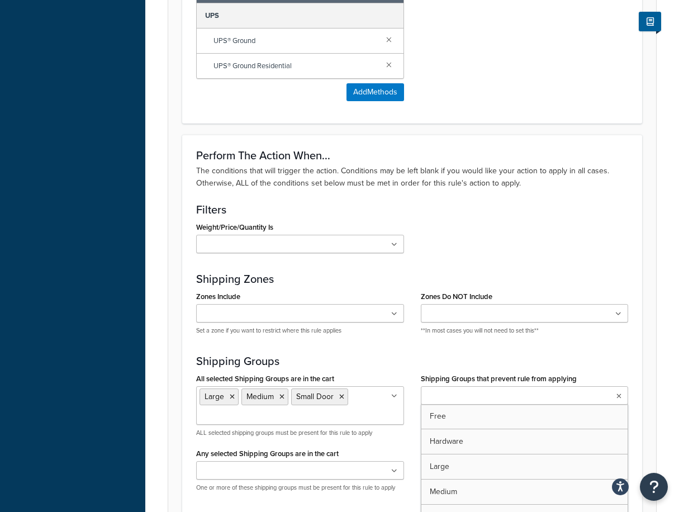
click at [584, 393] on ul at bounding box center [525, 395] width 208 height 18
click at [566, 369] on div "Shipping Groups All selected Shipping Groups are in the cart Large Medium Small…" at bounding box center [412, 428] width 432 height 146
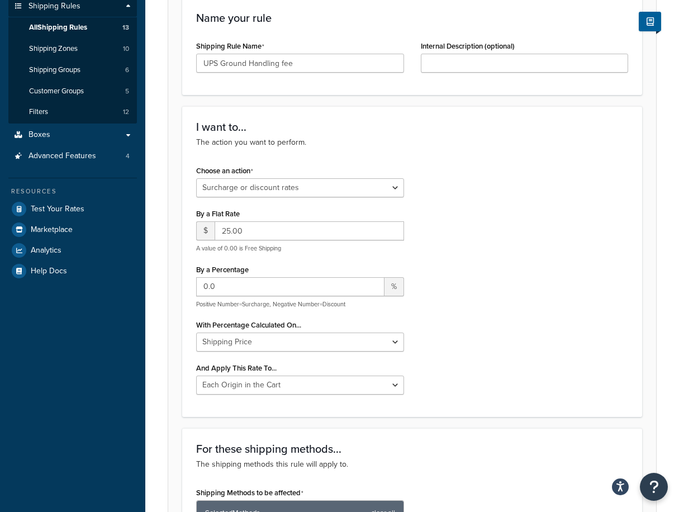
scroll to position [0, 0]
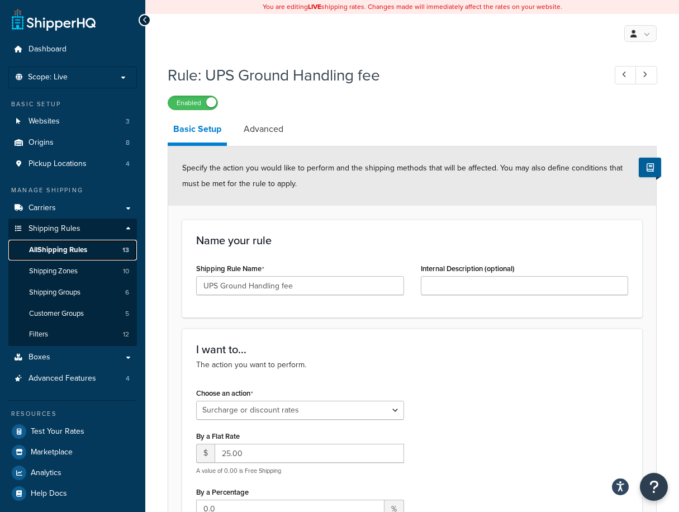
click at [83, 256] on link "All Shipping Rules 13" at bounding box center [72, 250] width 129 height 21
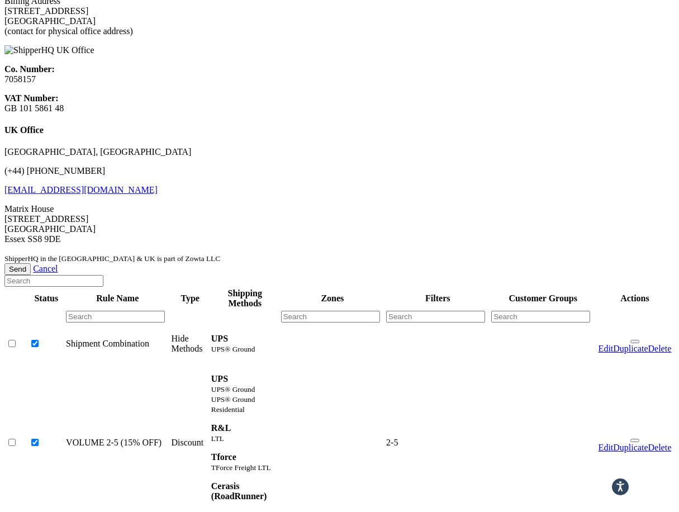
scroll to position [969, 0]
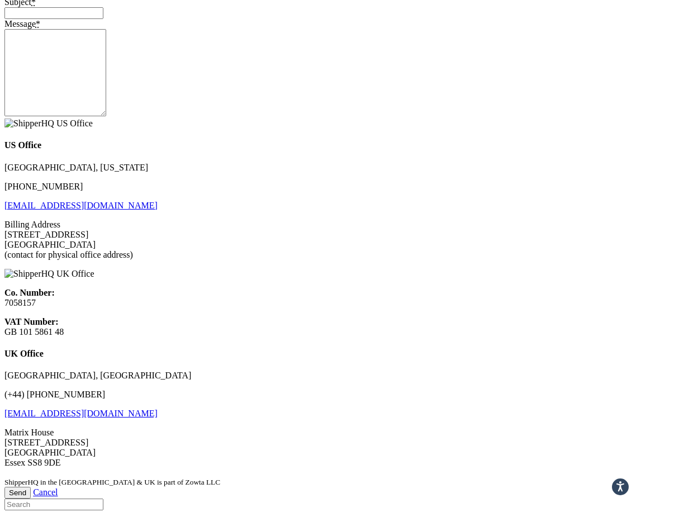
select select "25"
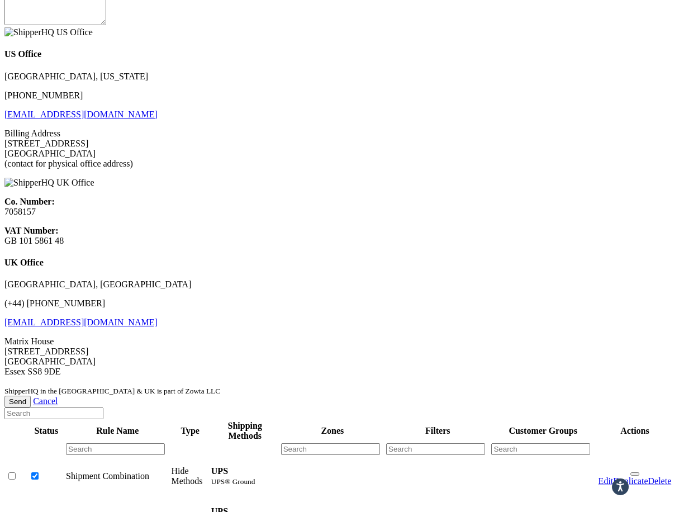
scroll to position [1044, 0]
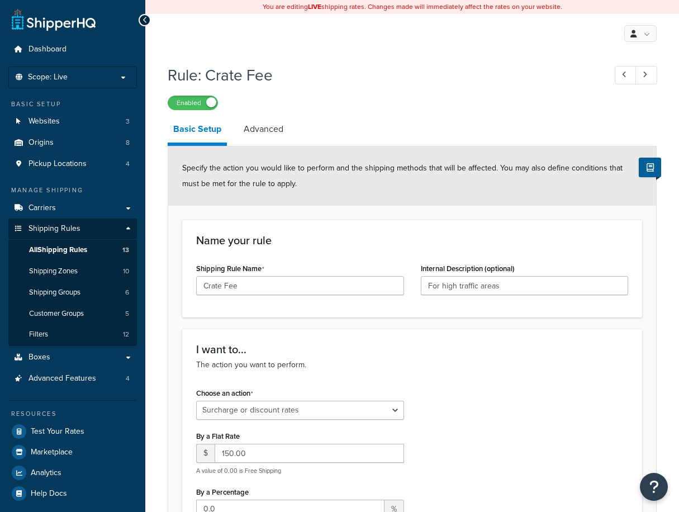
select select "SURCHARGE"
select select "LOCATION"
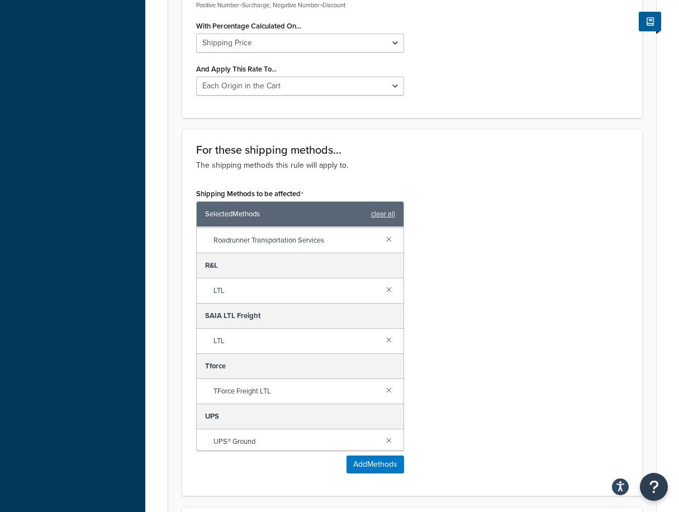
scroll to position [149, 0]
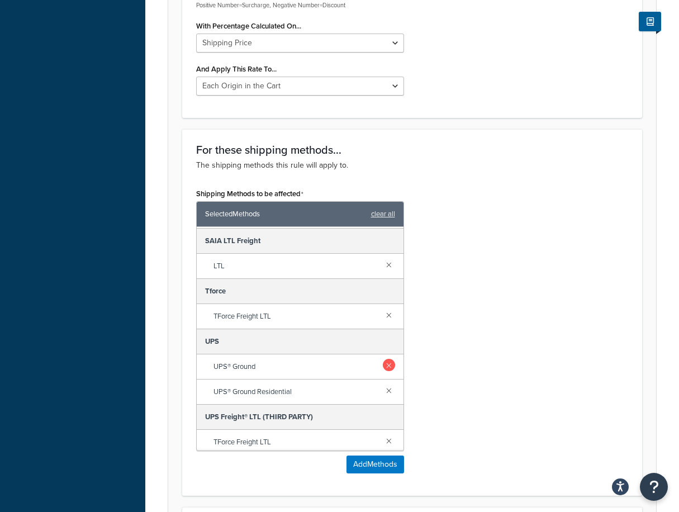
click at [383, 368] on link at bounding box center [389, 365] width 12 height 12
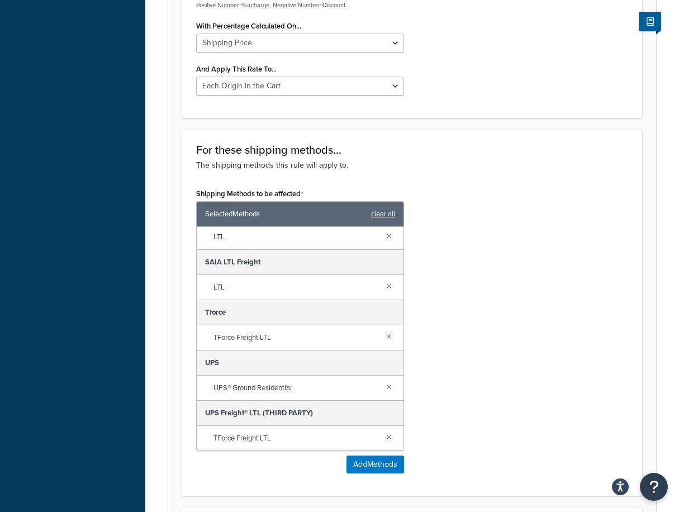
scroll to position [128, 0]
click at [383, 391] on link at bounding box center [389, 386] width 12 height 12
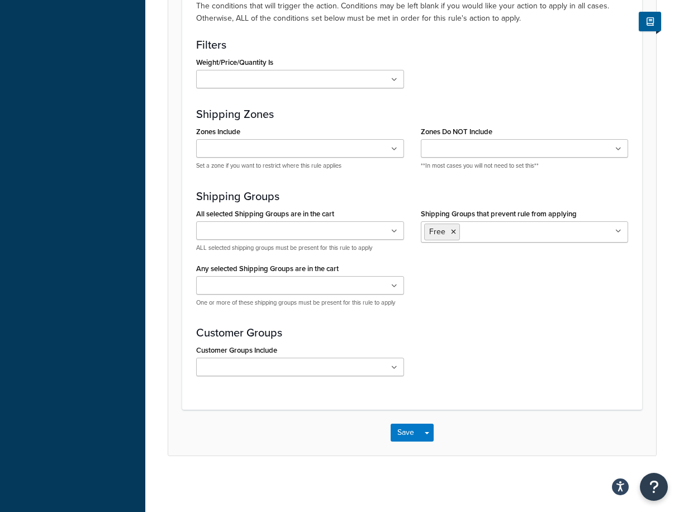
scroll to position [1061, 0]
click at [400, 429] on button "Save" at bounding box center [406, 433] width 30 height 18
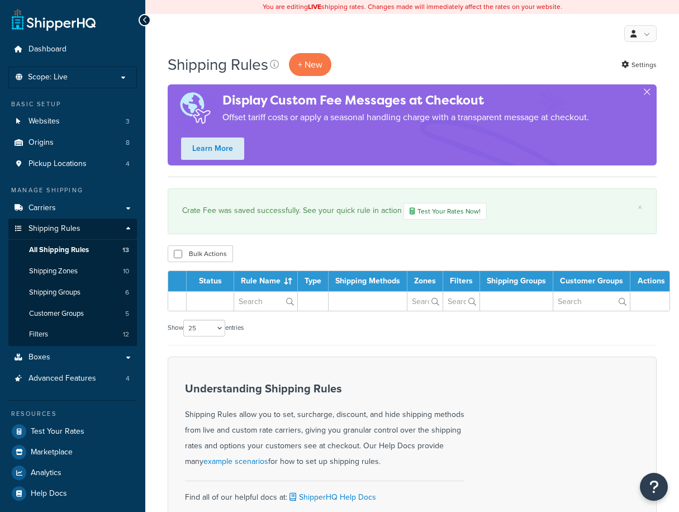
select select "25"
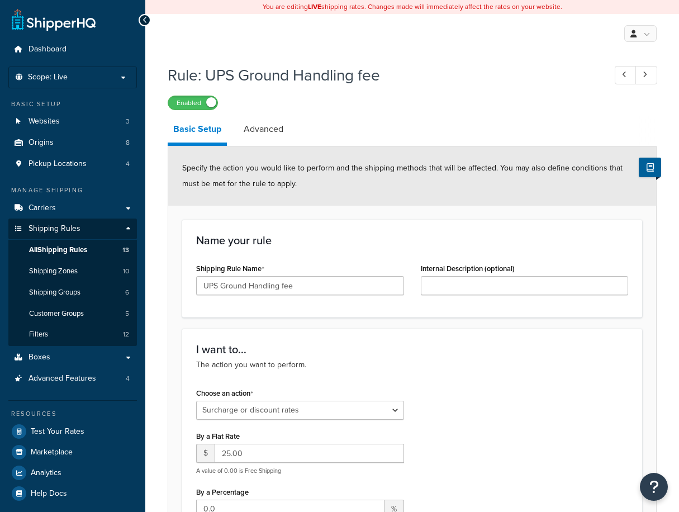
select select "SURCHARGE"
select select "LOCATION"
